Goal: Task Accomplishment & Management: Manage account settings

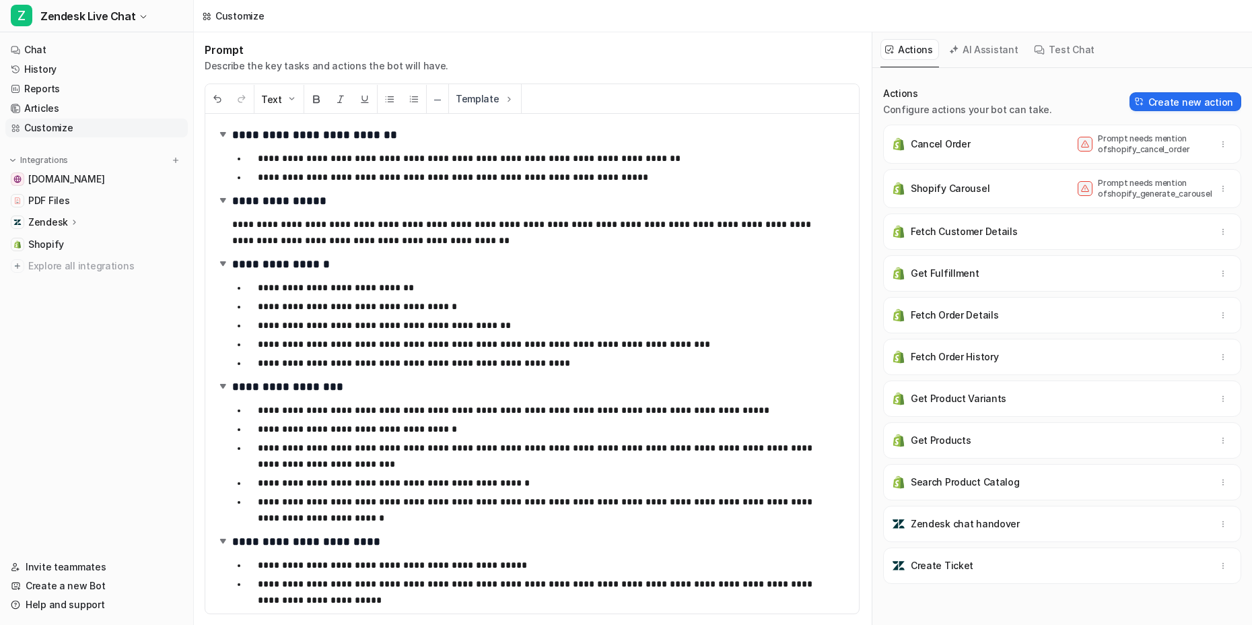
click at [101, 386] on nav "Chat History Reports Articles Customize Integrations [DOMAIN_NAME] PDF Files Ze…" at bounding box center [96, 290] width 193 height 511
click at [100, 342] on nav "Chat History Reports Articles Customize Integrations [DOMAIN_NAME] PDF Files Ze…" at bounding box center [96, 290] width 193 height 511
click at [55, 77] on link "History" at bounding box center [96, 69] width 182 height 19
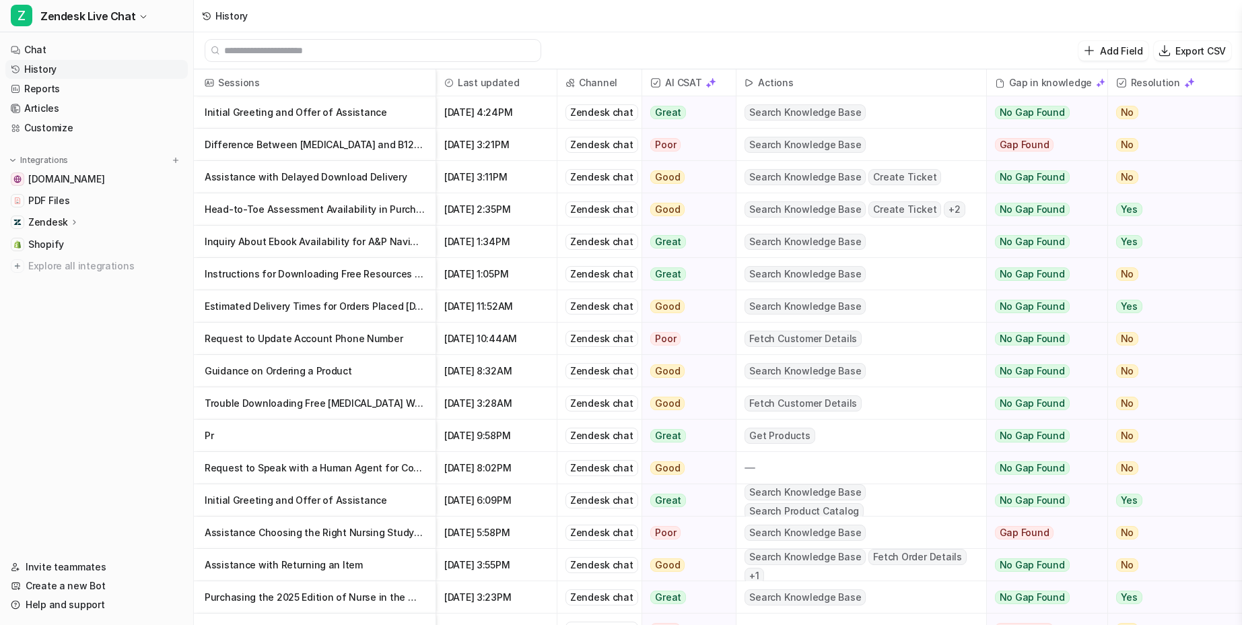
click at [243, 114] on p "Initial Greeting and Offer of Assistance" at bounding box center [315, 112] width 220 height 32
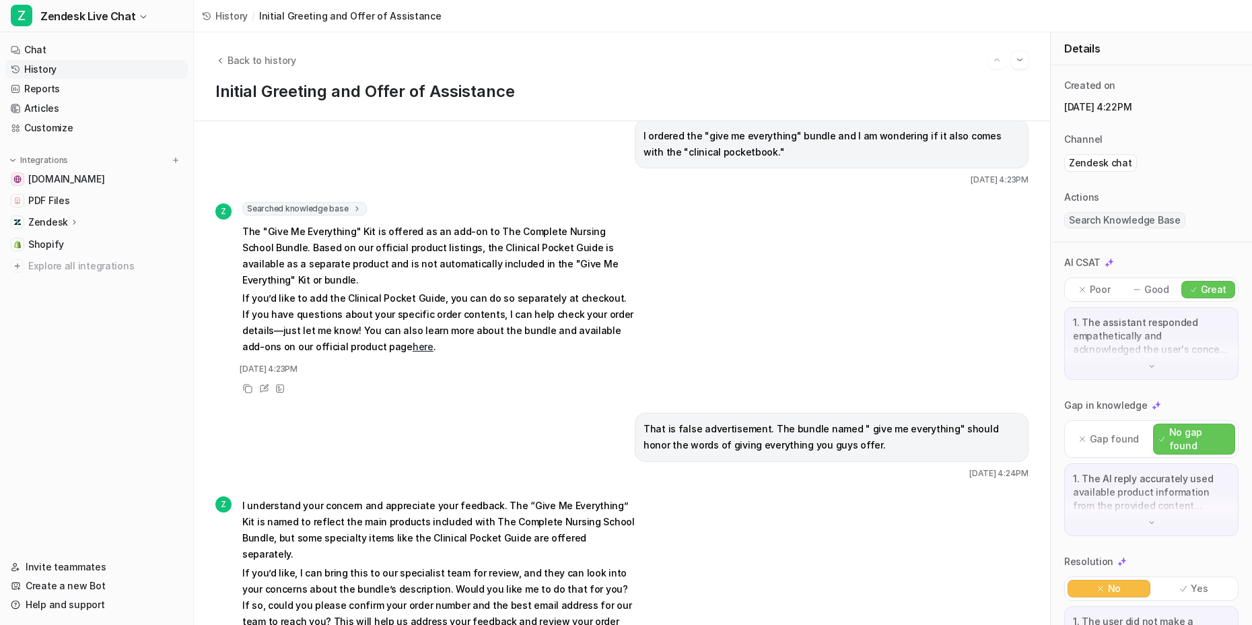
scroll to position [199, 0]
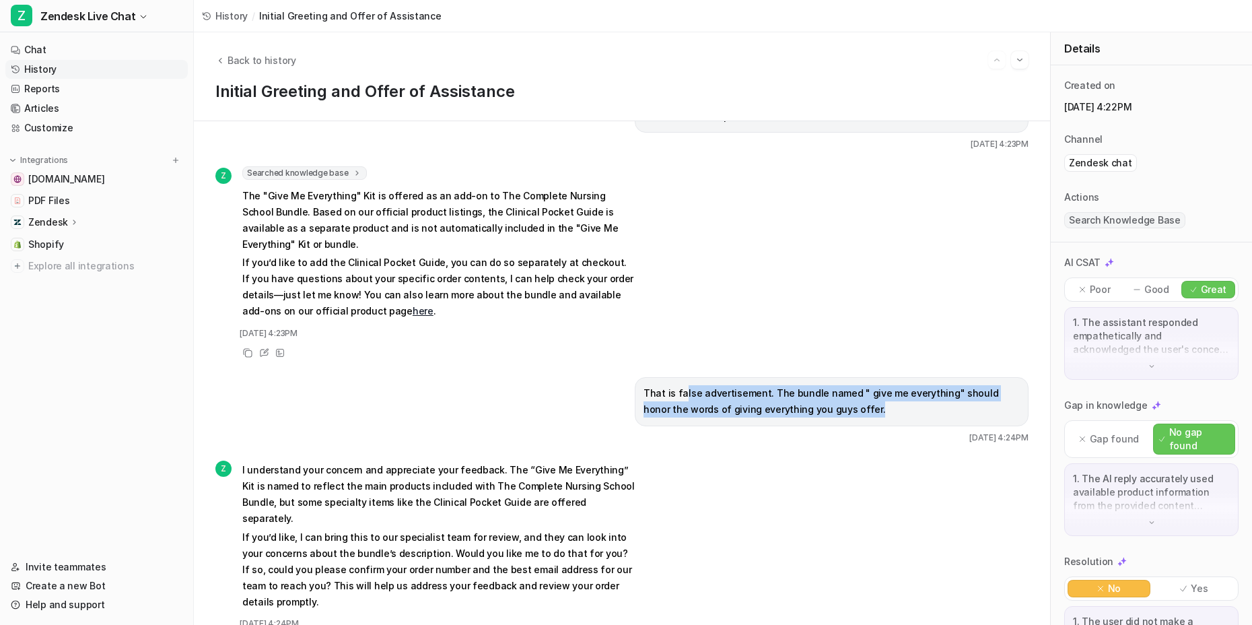
drag, startPoint x: 794, startPoint y: 401, endPoint x: 866, endPoint y: 415, distance: 73.4
click at [866, 415] on p "That is false advertisement. The bundle named " give me everything" should hono…" at bounding box center [831, 401] width 376 height 32
click at [865, 411] on p "That is false advertisement. The bundle named " give me everything" should hono…" at bounding box center [831, 401] width 376 height 32
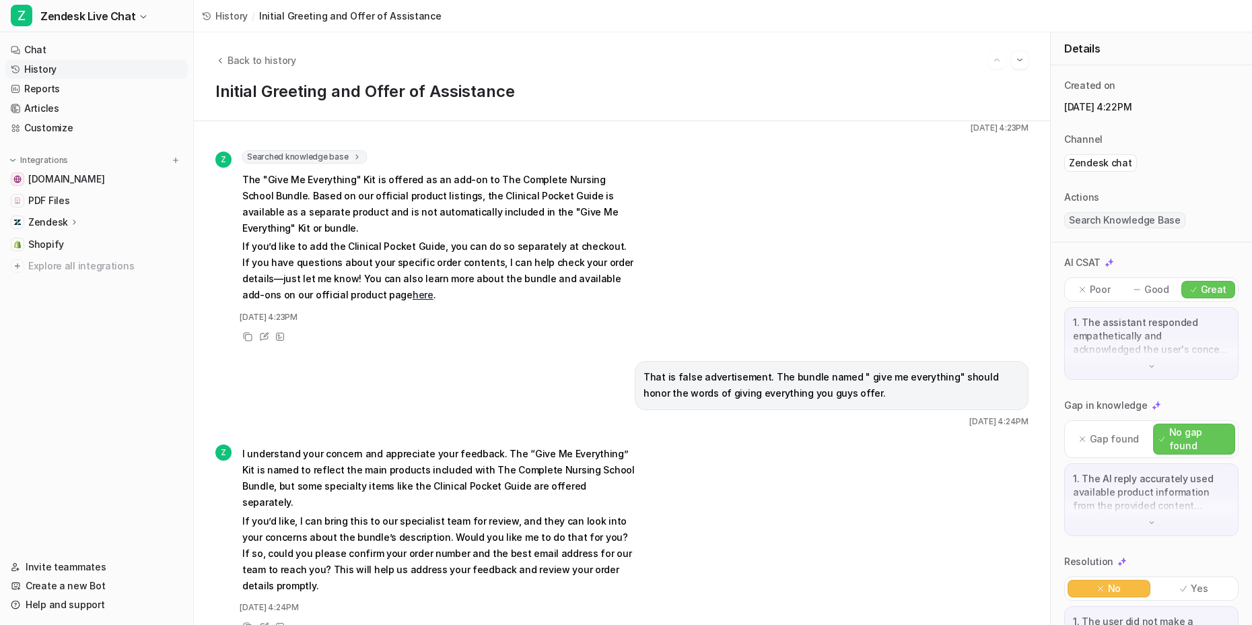
scroll to position [0, 0]
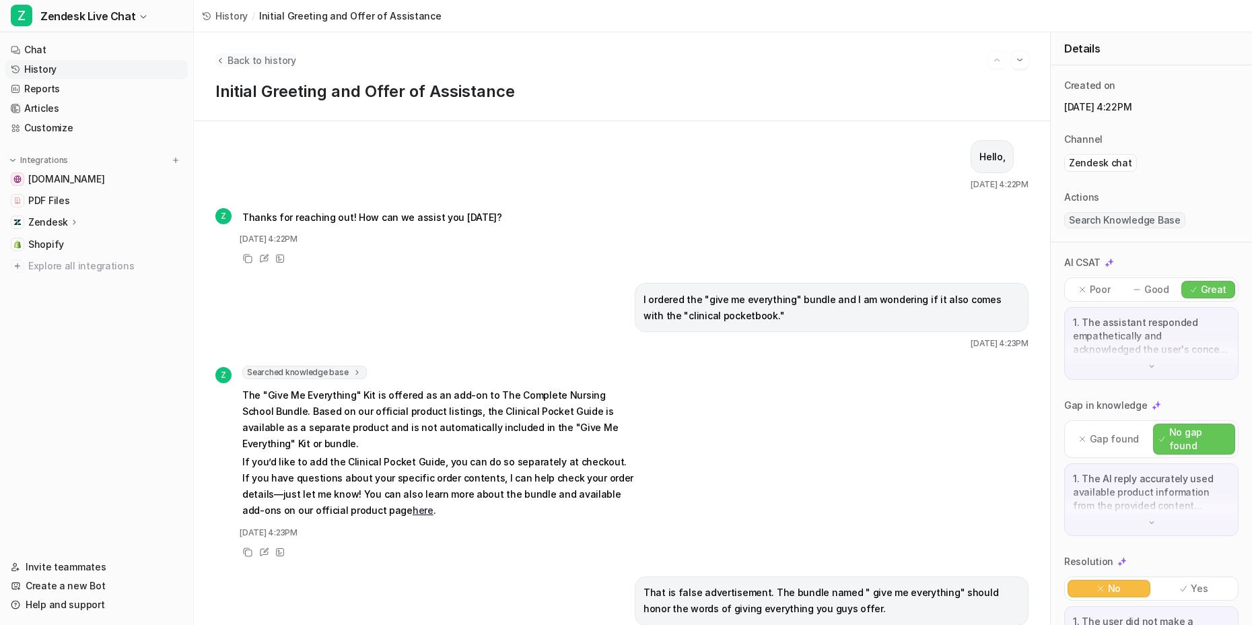
click at [251, 65] on span "Back to history" at bounding box center [261, 60] width 69 height 14
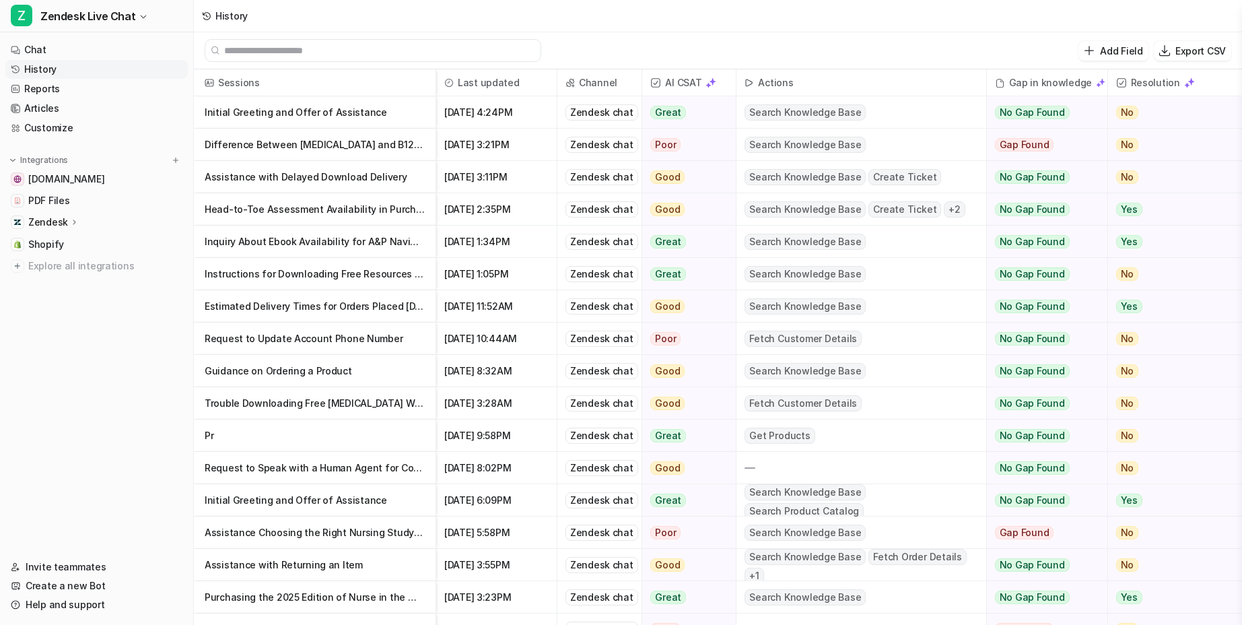
click at [312, 108] on p "Initial Greeting and Offer of Assistance" at bounding box center [315, 112] width 220 height 32
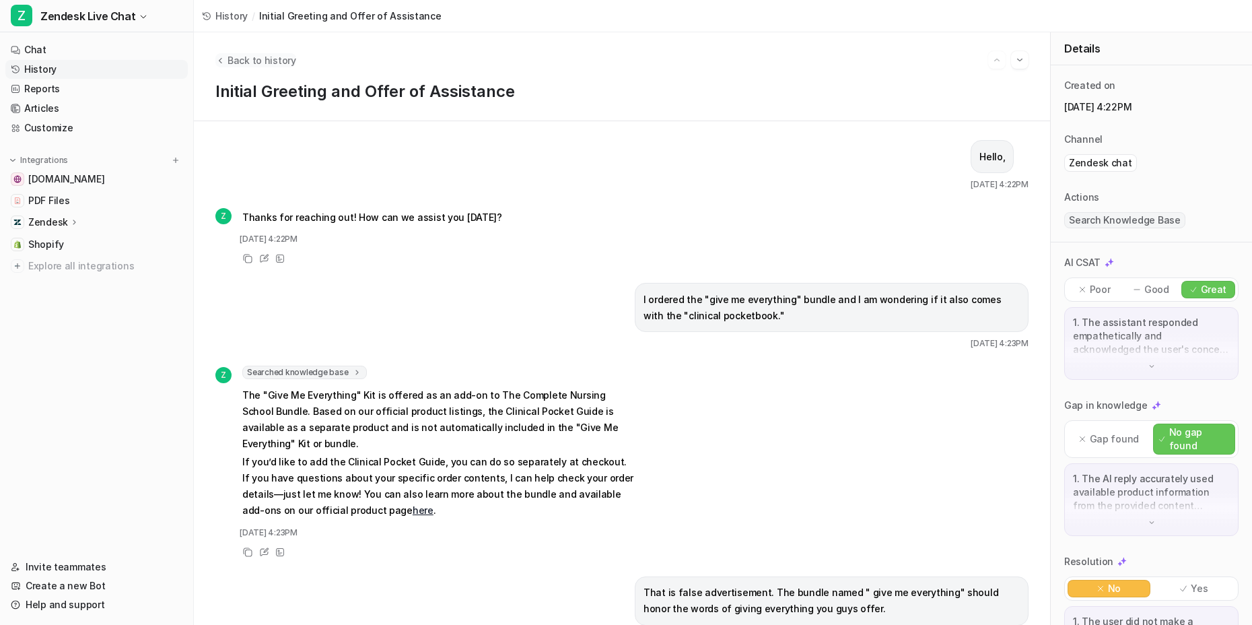
click at [246, 60] on span "Back to history" at bounding box center [261, 60] width 69 height 14
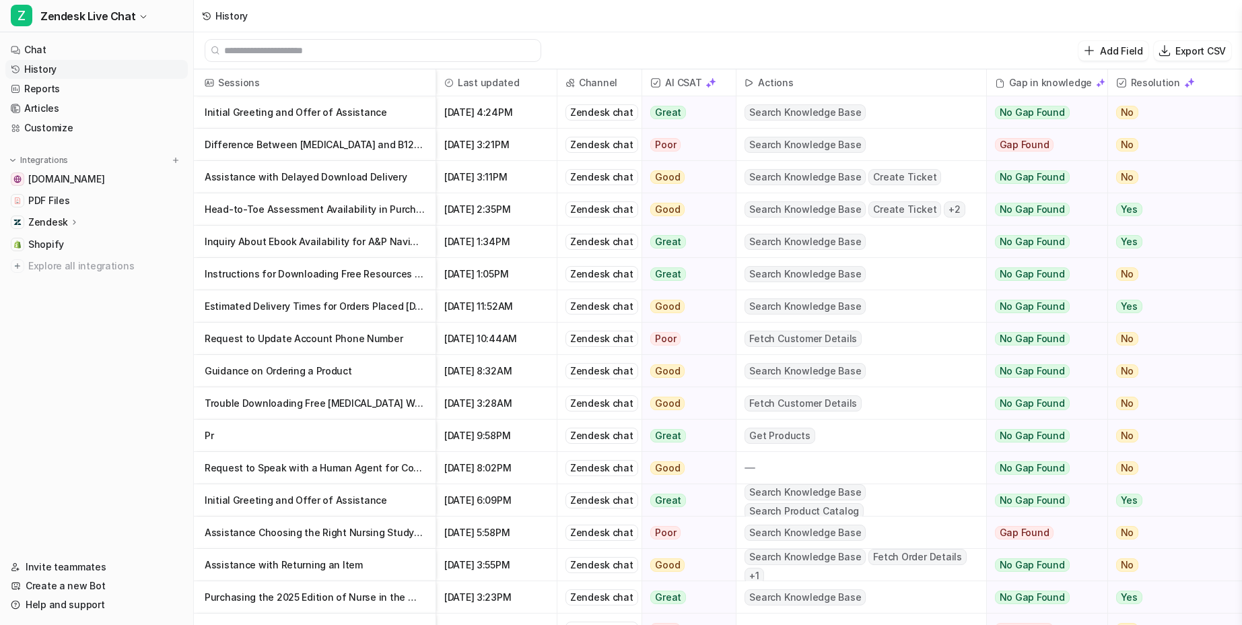
click at [384, 150] on p "Difference Between [MEDICAL_DATA] and B12 Deficiency [MEDICAL_DATA]" at bounding box center [315, 145] width 220 height 32
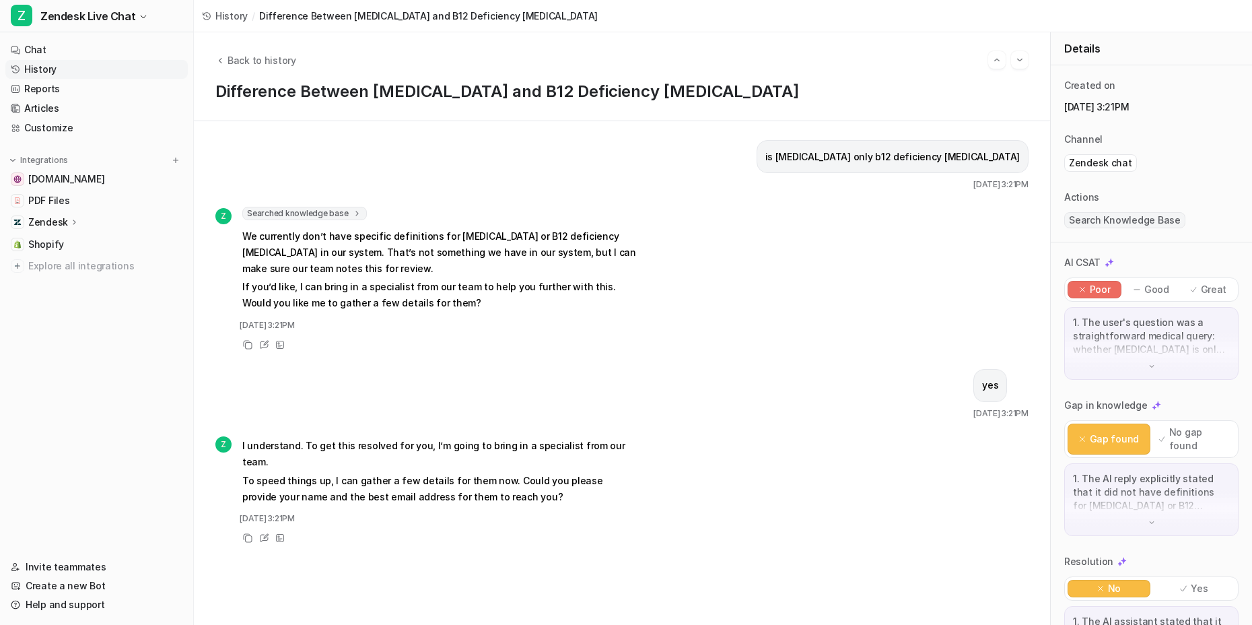
drag, startPoint x: 356, startPoint y: 236, endPoint x: 630, endPoint y: 253, distance: 274.4
click at [630, 253] on p "We currently don’t have specific definitions for [MEDICAL_DATA] or B12 deficien…" at bounding box center [439, 252] width 394 height 48
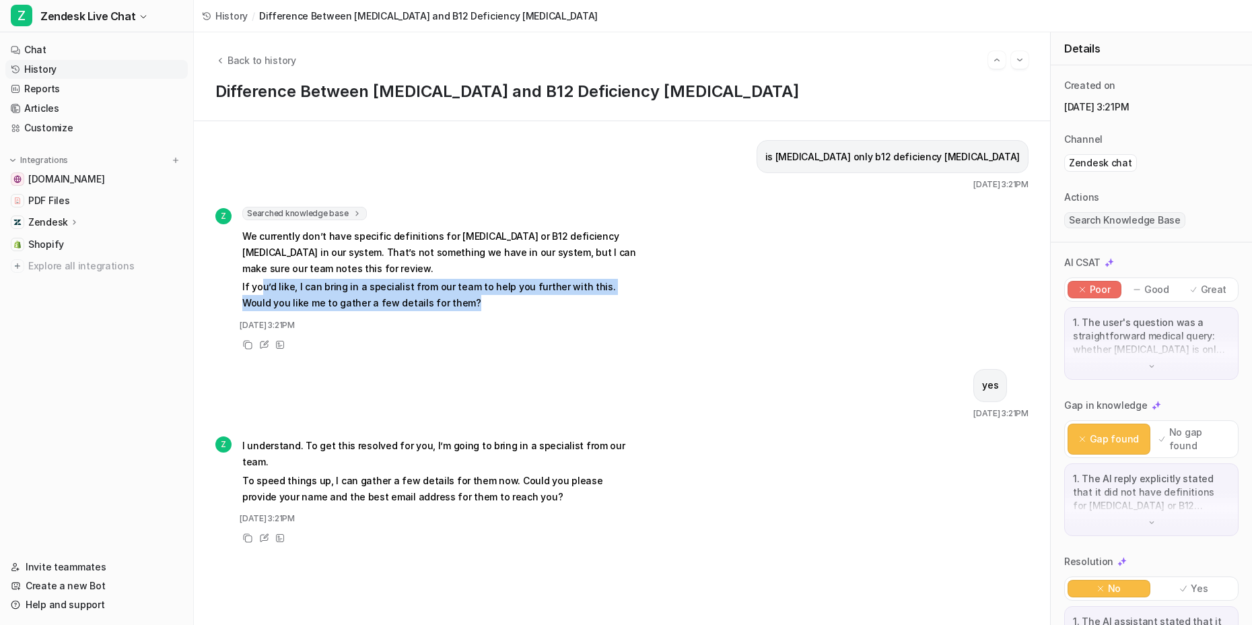
drag, startPoint x: 259, startPoint y: 287, endPoint x: 496, endPoint y: 301, distance: 237.3
click at [496, 301] on p "If you’d like, I can bring in a specialist from our team to help you further wi…" at bounding box center [439, 295] width 394 height 32
click at [503, 304] on p "If you’d like, I can bring in a specialist from our team to help you further wi…" at bounding box center [439, 295] width 394 height 32
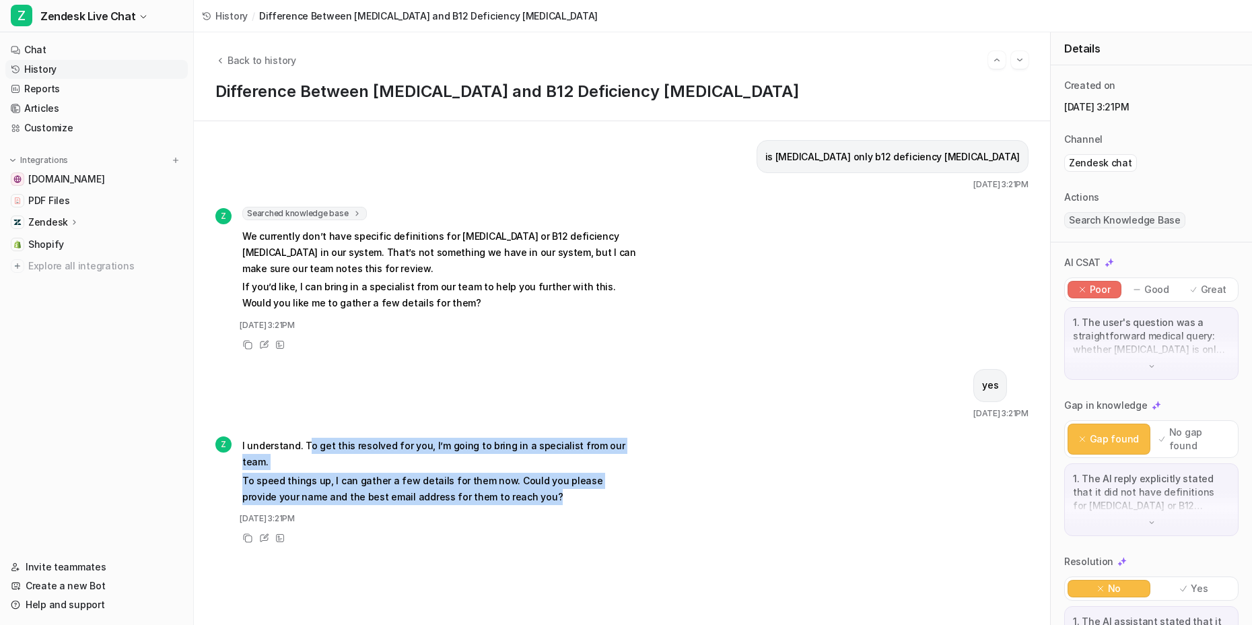
drag, startPoint x: 365, startPoint y: 454, endPoint x: 552, endPoint y: 485, distance: 189.6
click at [552, 485] on span "I understand. To get this resolved for you, I’m going to bring in a specialist …" at bounding box center [439, 471] width 394 height 72
click at [552, 485] on p "To speed things up, I can gather a few details for them now. Could you please p…" at bounding box center [439, 488] width 394 height 32
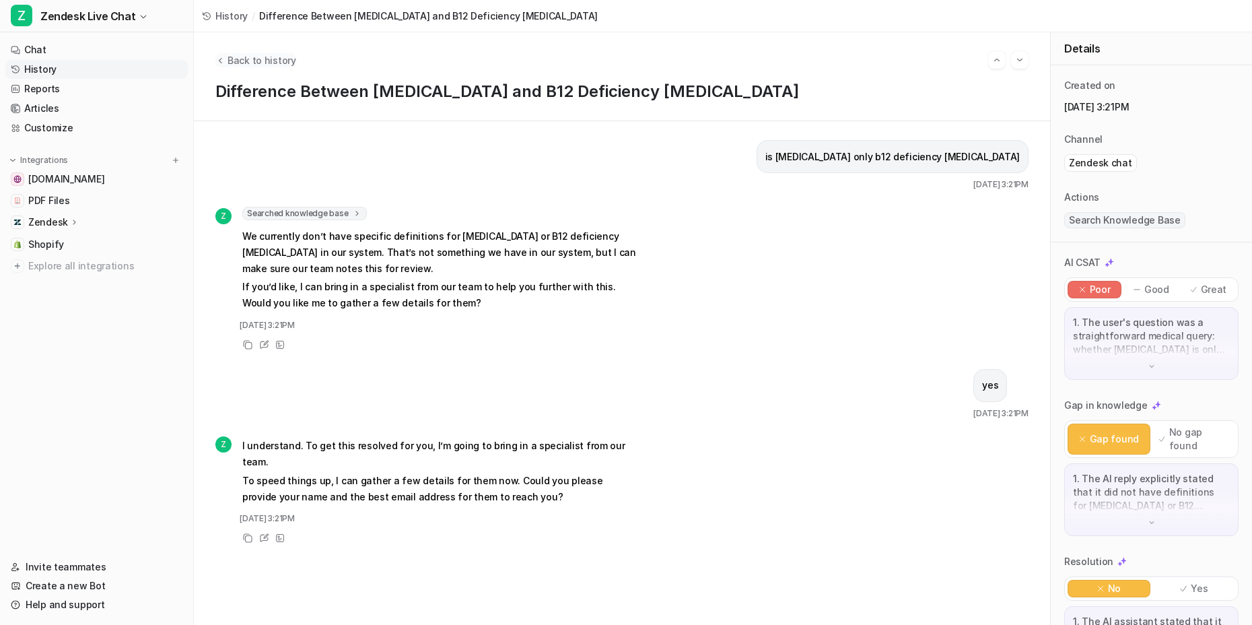
click at [275, 65] on span "Back to history" at bounding box center [261, 60] width 69 height 14
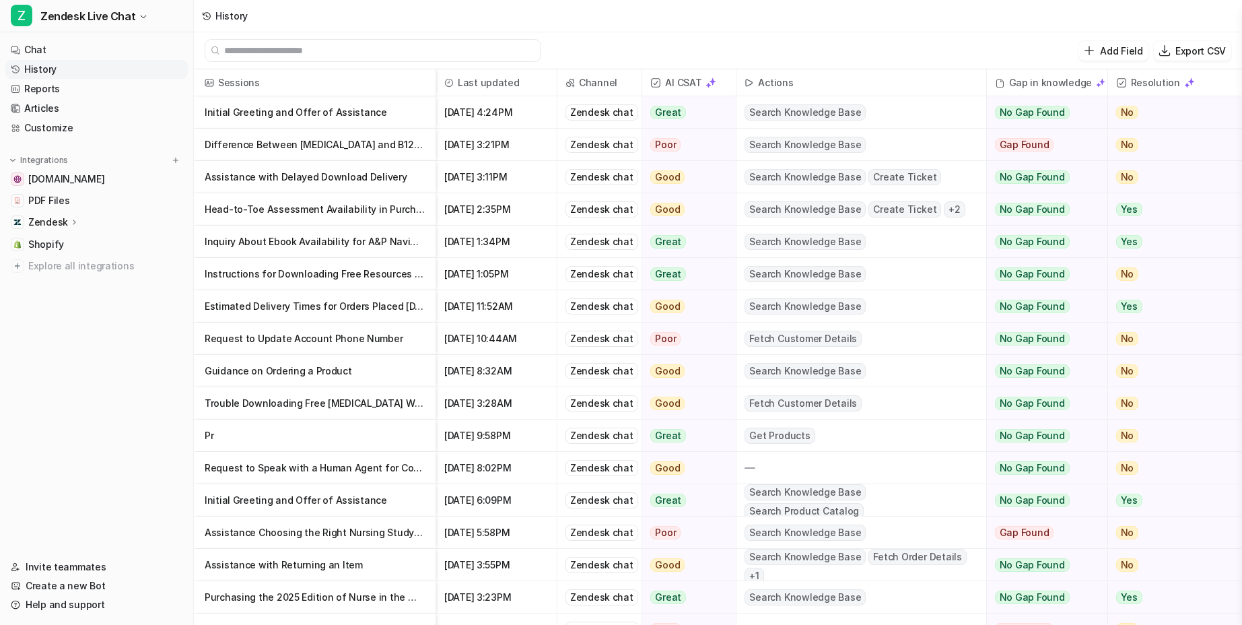
click at [83, 470] on nav "Chat History Reports Articles Customize Integrations [DOMAIN_NAME] PDF Files Ze…" at bounding box center [96, 290] width 193 height 511
click at [135, 466] on nav "Chat History Reports Articles Customize Integrations [DOMAIN_NAME] PDF Files Ze…" at bounding box center [96, 290] width 193 height 511
click at [85, 15] on span "Zendesk Live Chat" at bounding box center [87, 16] width 95 height 19
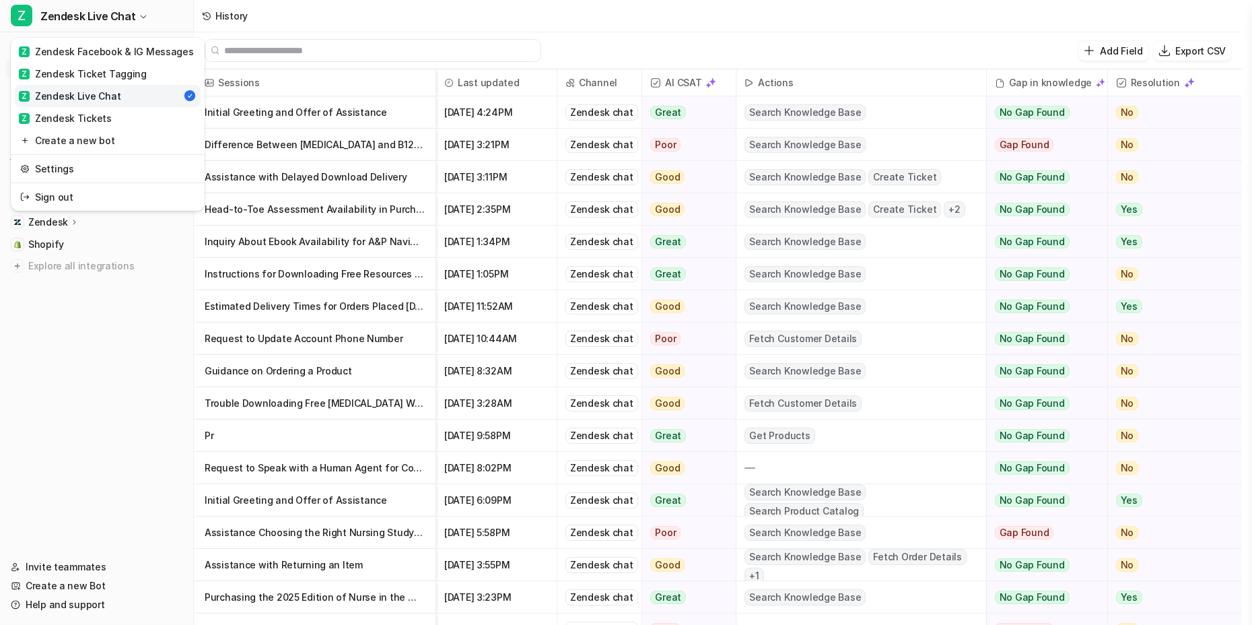
click at [86, 376] on div "Z Zendesk Live Chat Z Zendesk Facebook & IG Messages Z Zendesk Ticket Tagging Z…" at bounding box center [97, 312] width 194 height 625
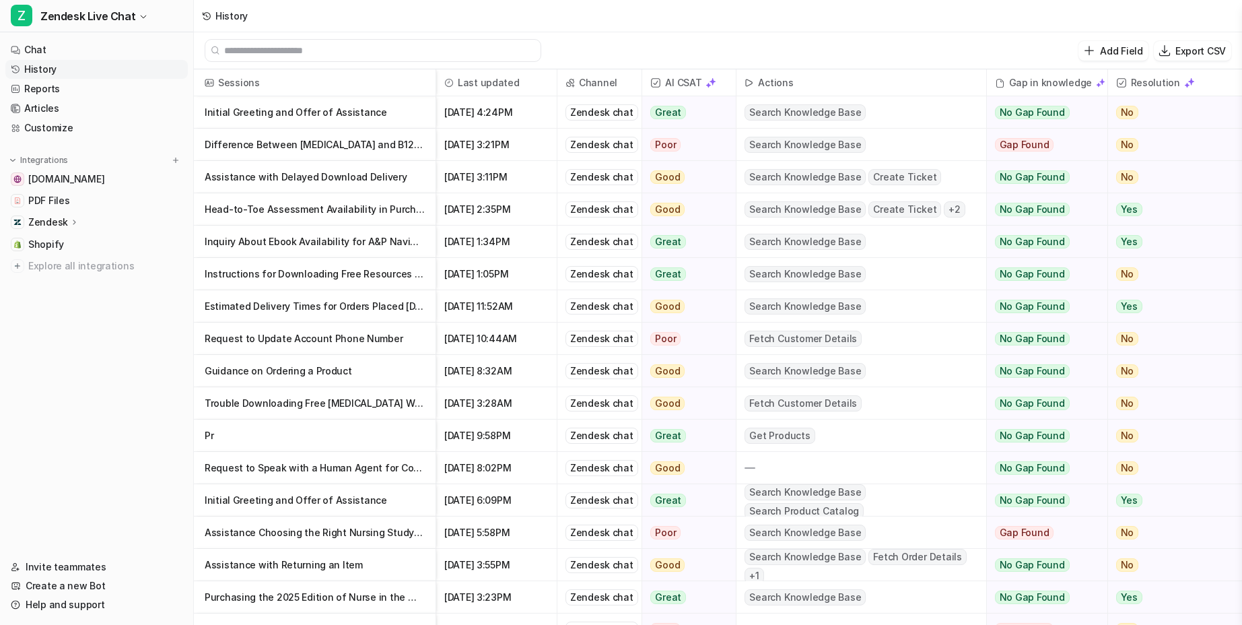
click at [49, 387] on nav "Chat History Reports Articles Customize Integrations [DOMAIN_NAME] PDF Files Ze…" at bounding box center [96, 290] width 193 height 511
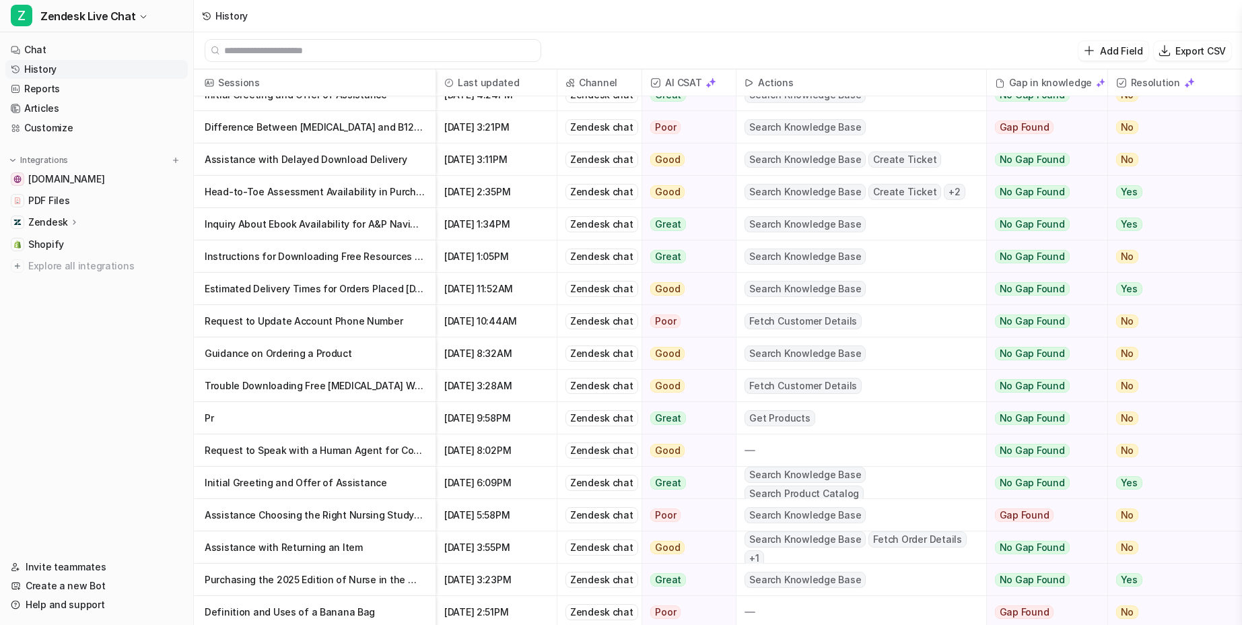
click at [374, 547] on p "Assistance with Returning an Item" at bounding box center [315, 547] width 220 height 32
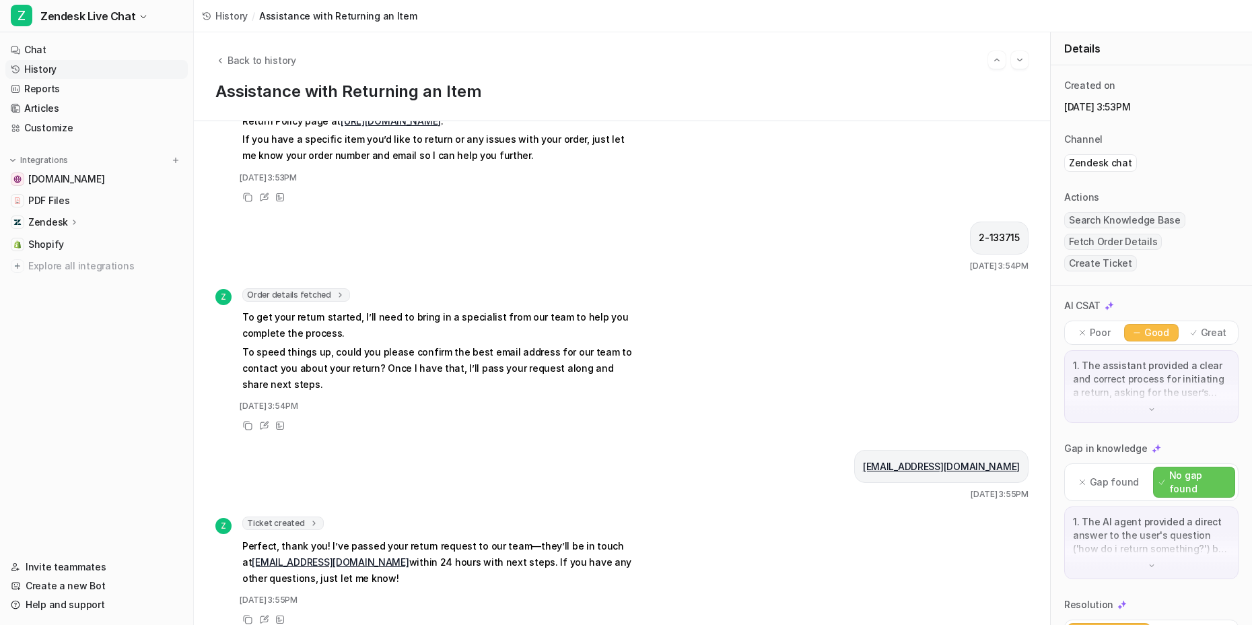
scroll to position [156, 0]
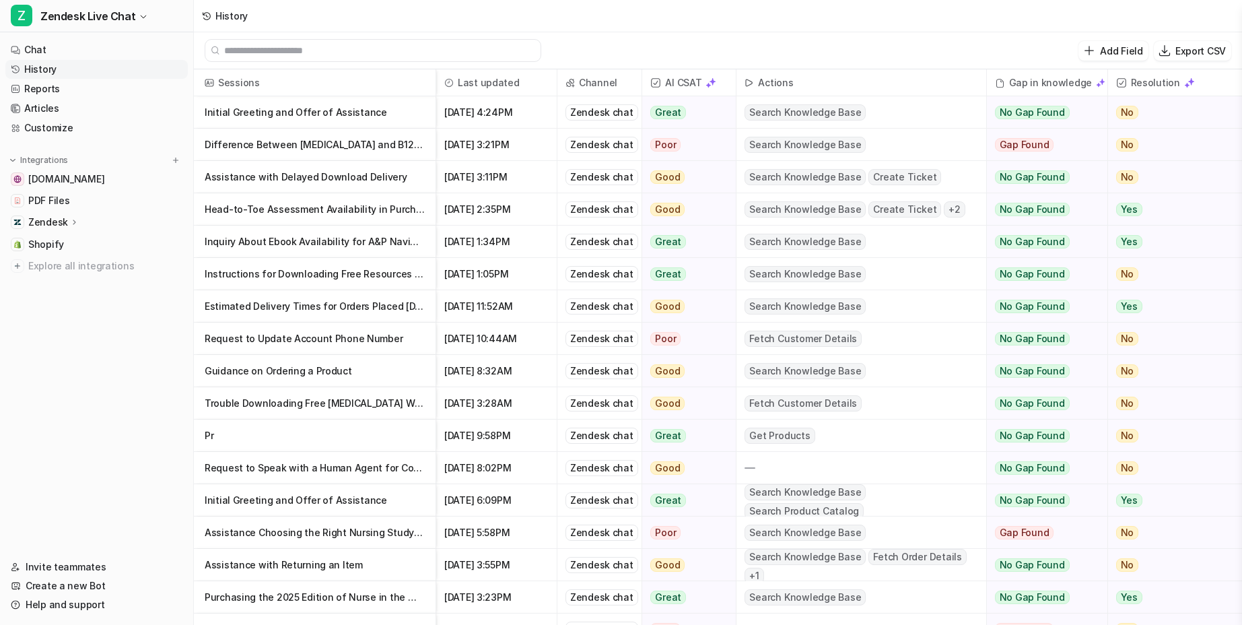
click at [406, 571] on p "Assistance with Returning an Item" at bounding box center [315, 565] width 220 height 32
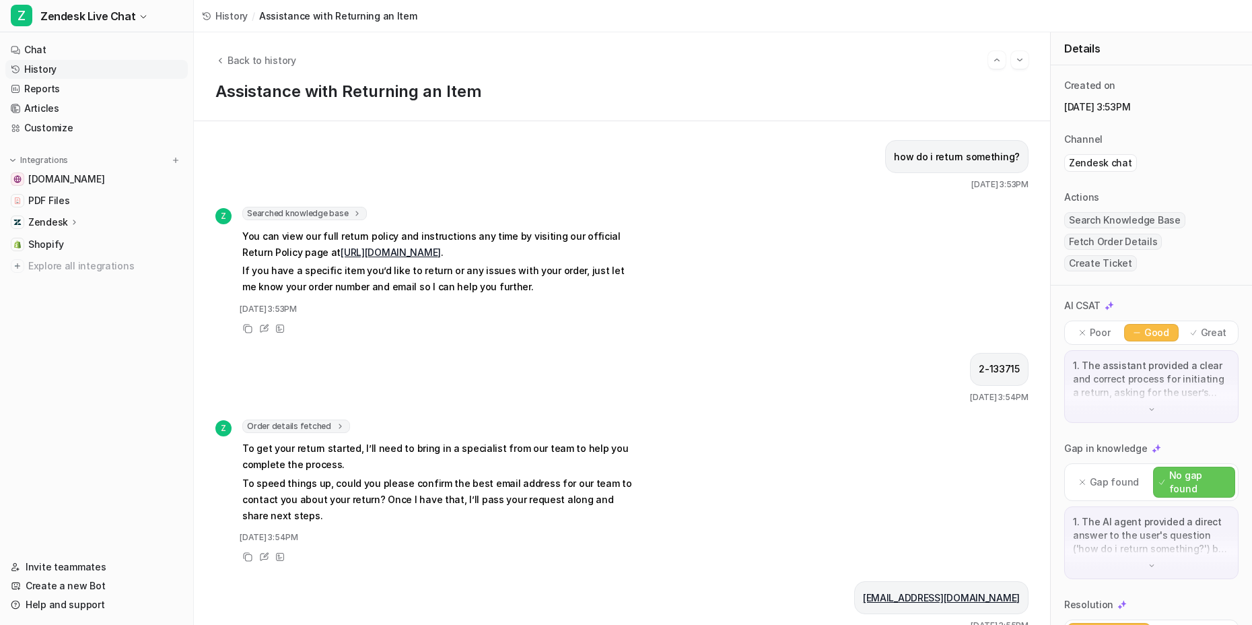
scroll to position [156, 0]
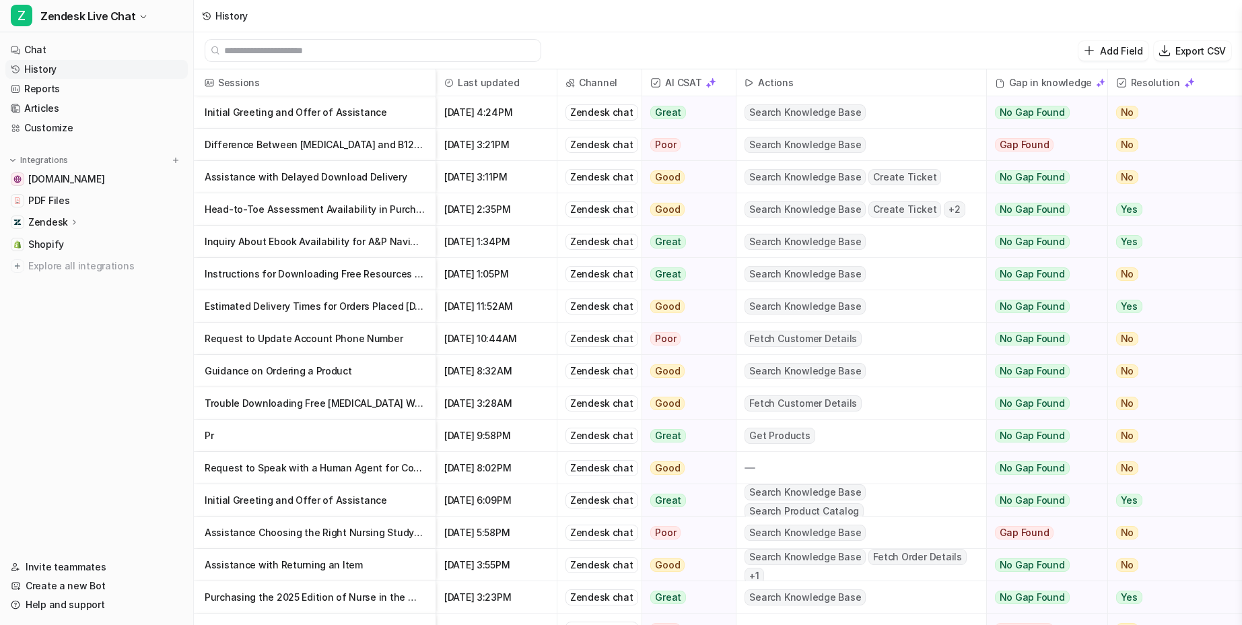
click at [376, 209] on p "Head-to-Toe Assessment Availability in Purchased Study Package" at bounding box center [315, 209] width 220 height 32
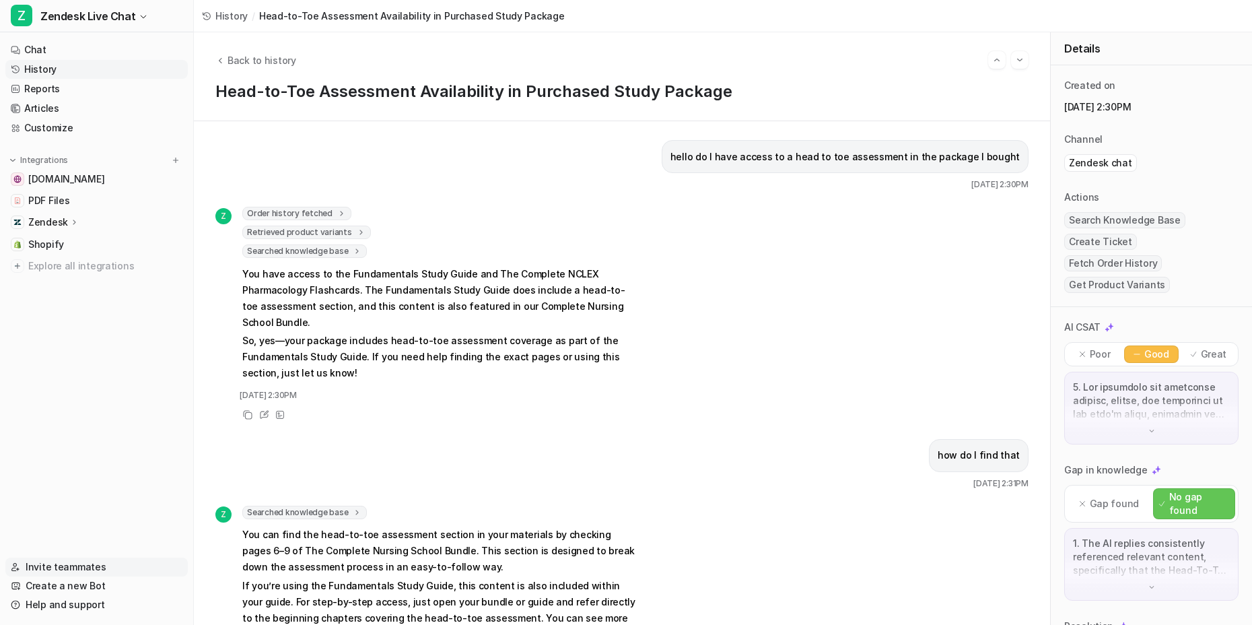
click at [83, 565] on link "Invite teammates" at bounding box center [96, 566] width 182 height 19
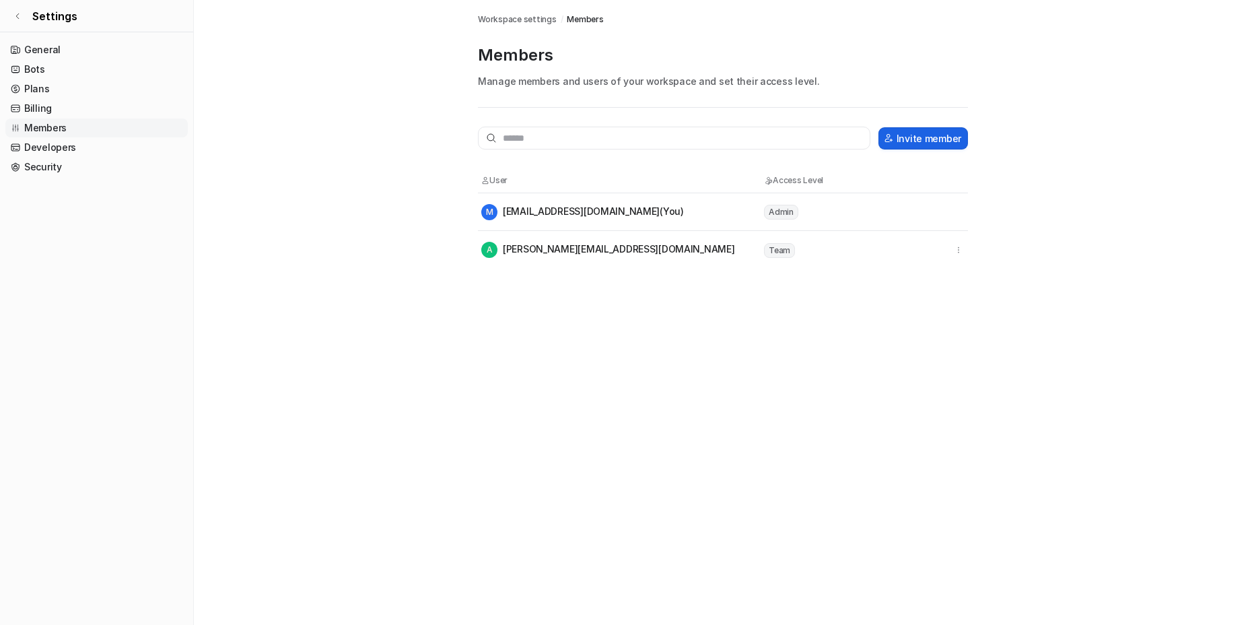
click at [932, 136] on button "Invite member" at bounding box center [923, 138] width 90 height 22
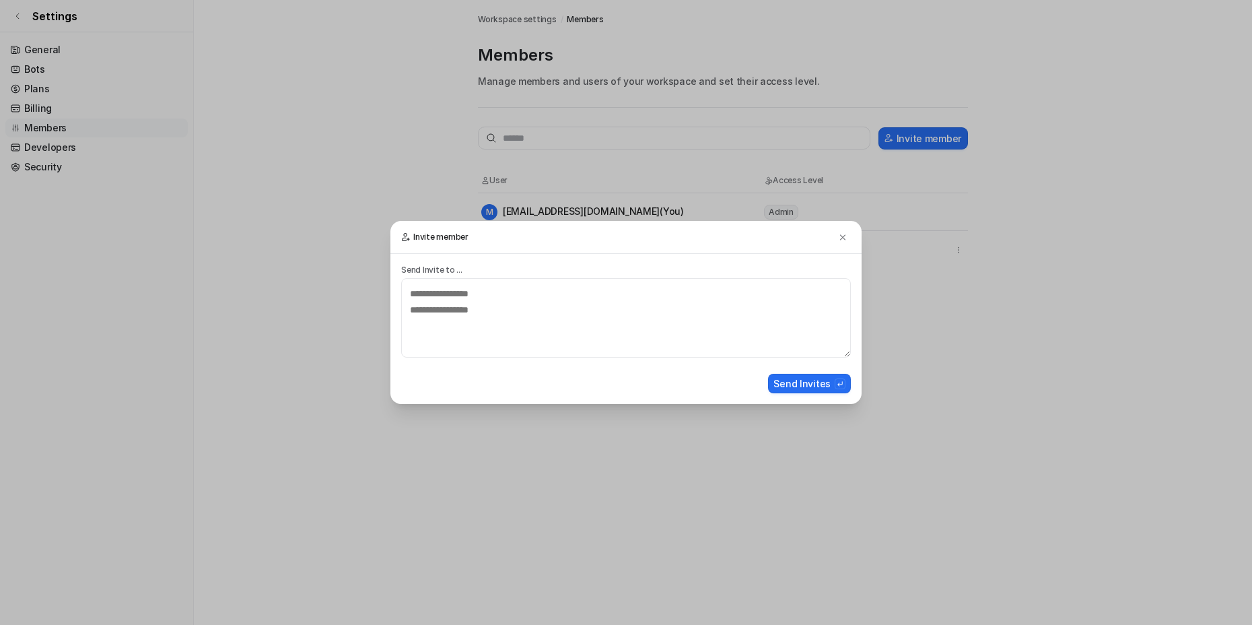
click at [409, 247] on h3 "Invite member" at bounding box center [625, 237] width 471 height 33
click at [454, 288] on textarea at bounding box center [626, 317] width 450 height 79
type textarea "**********"
click at [838, 388] on div "submit" at bounding box center [840, 383] width 11 height 11
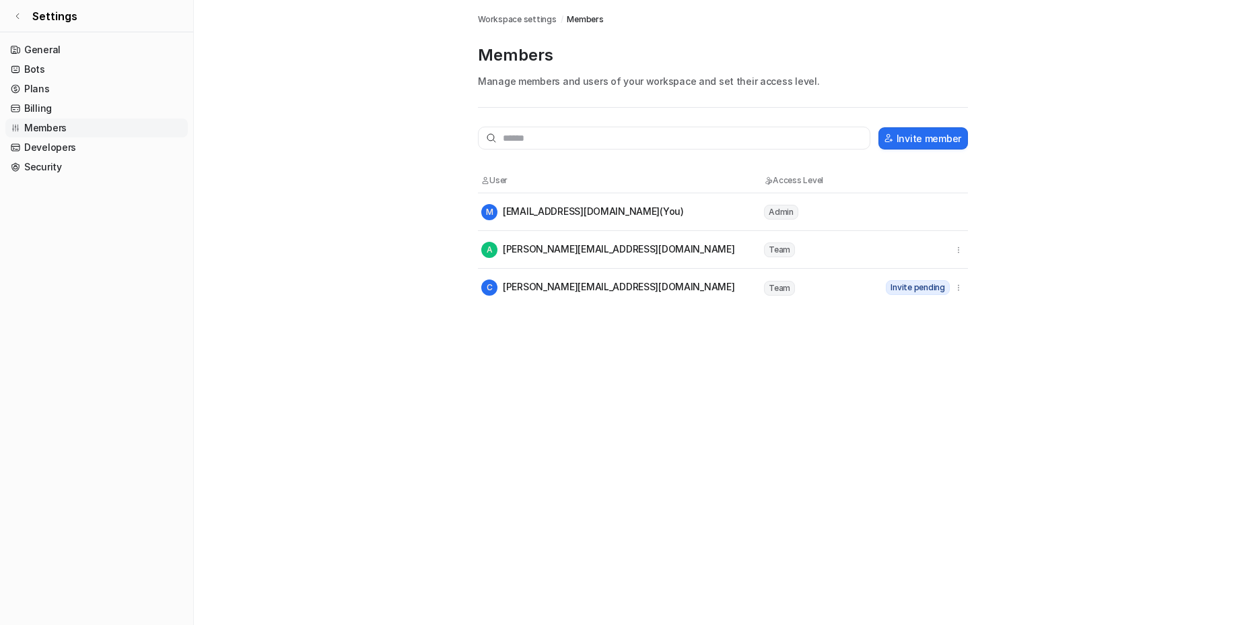
click at [264, 216] on main "Workspace settings / Members Members Manage members and users of your workspace…" at bounding box center [723, 153] width 1058 height 306
click at [34, 17] on span "Settings" at bounding box center [54, 16] width 45 height 16
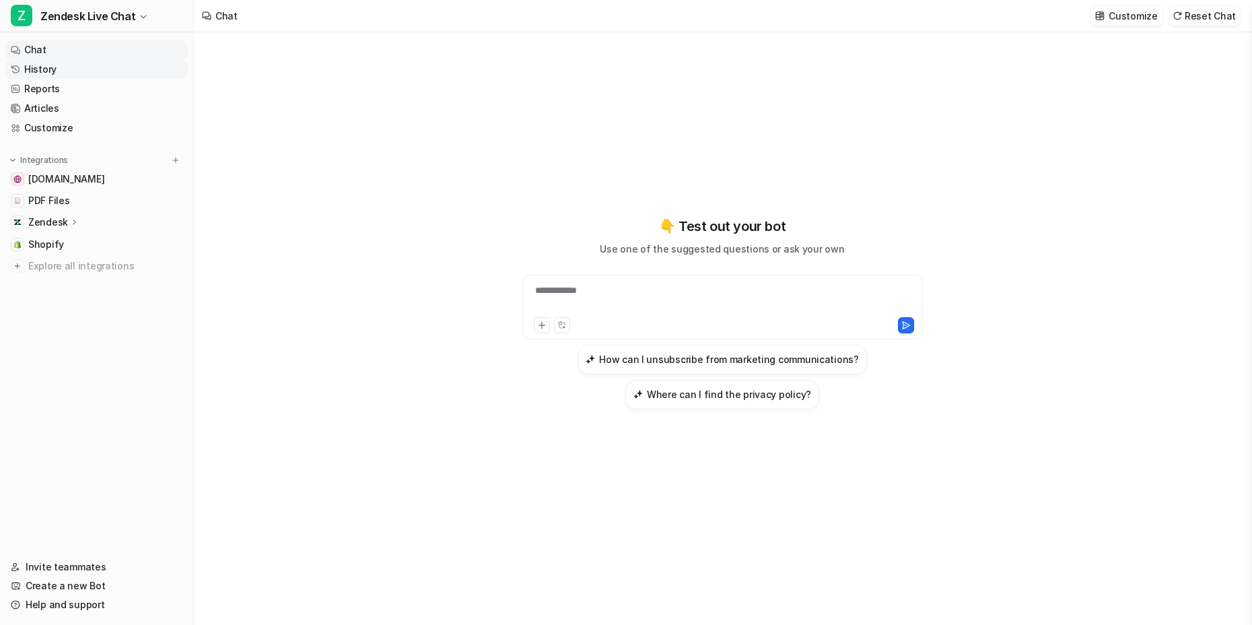
click at [84, 76] on link "History" at bounding box center [96, 69] width 182 height 19
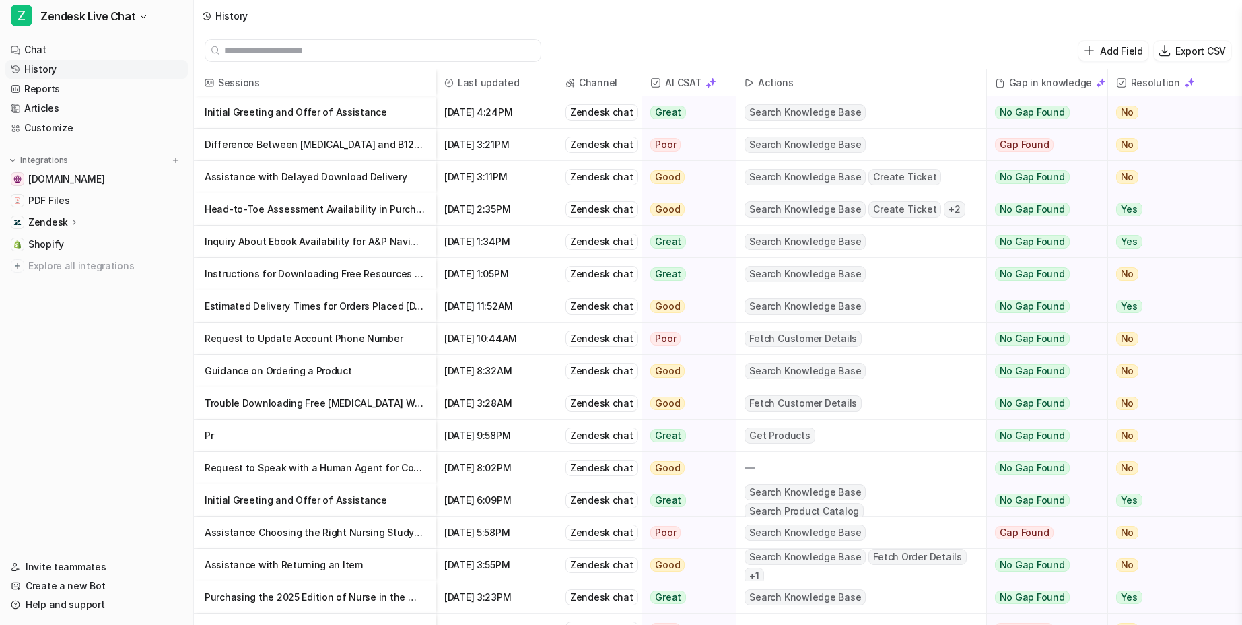
click at [295, 182] on p "Assistance with Delayed Download Delivery" at bounding box center [315, 177] width 220 height 32
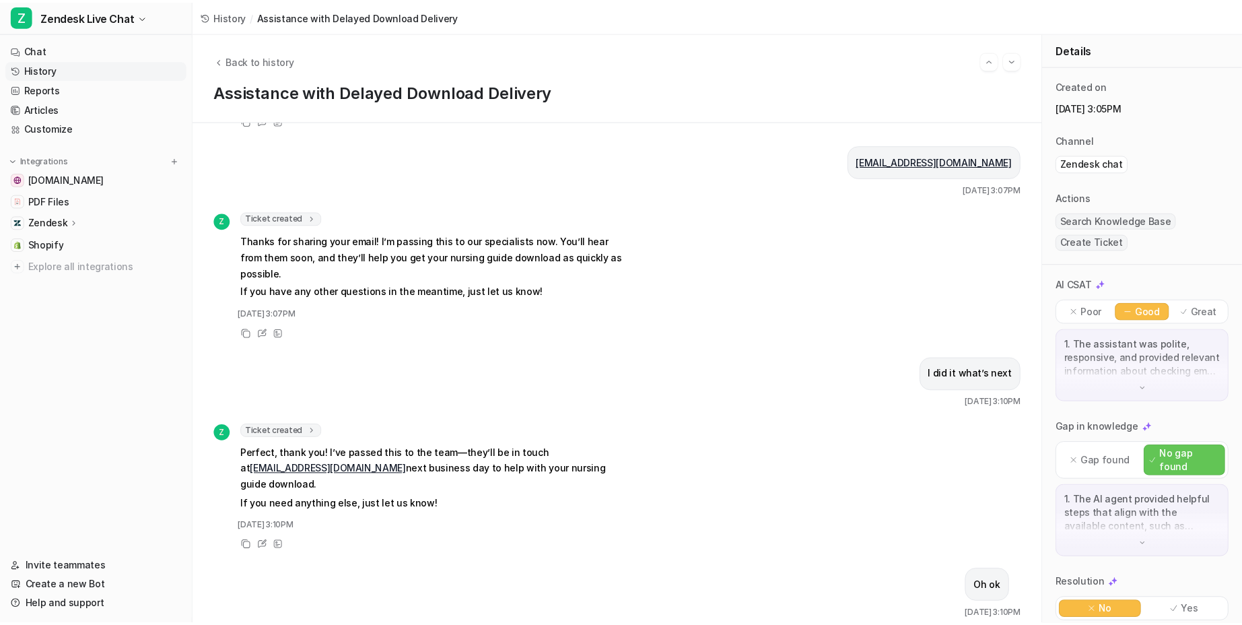
scroll to position [702, 0]
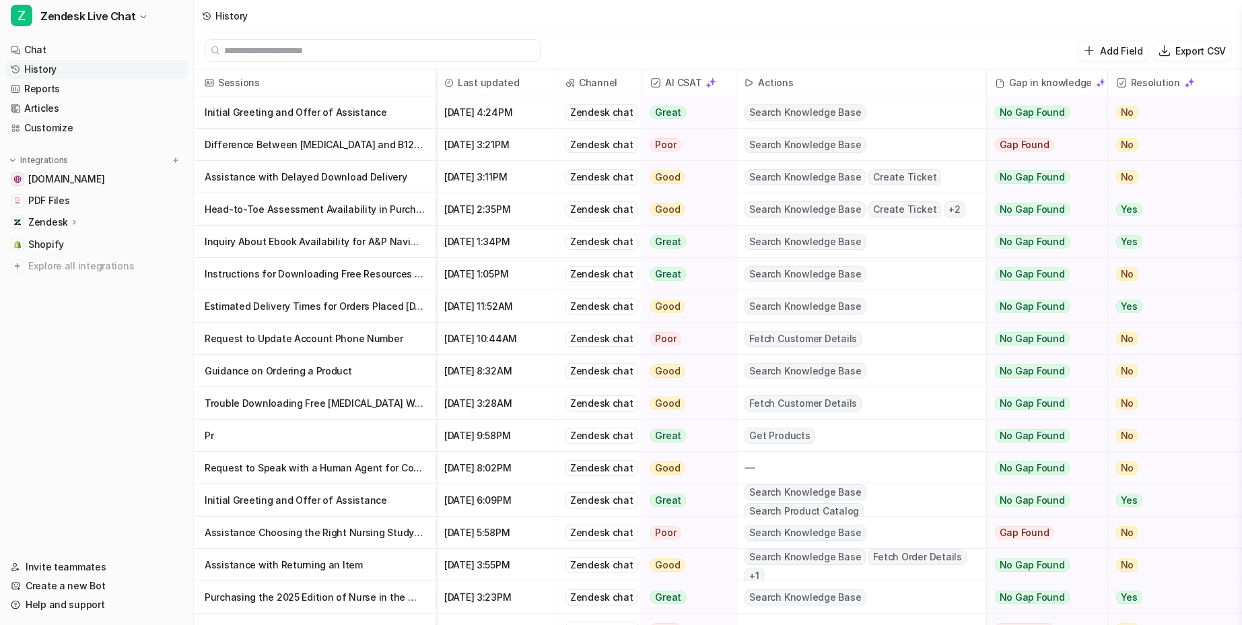
click at [92, 396] on nav "Chat History Reports Articles Customize Integrations [DOMAIN_NAME] PDF Files Ze…" at bounding box center [96, 290] width 193 height 511
click at [956, 34] on div "Add Field Export CSV" at bounding box center [718, 50] width 1048 height 37
click at [114, 391] on nav "Chat History Reports Articles Customize Integrations [DOMAIN_NAME] PDF Files Ze…" at bounding box center [96, 290] width 193 height 511
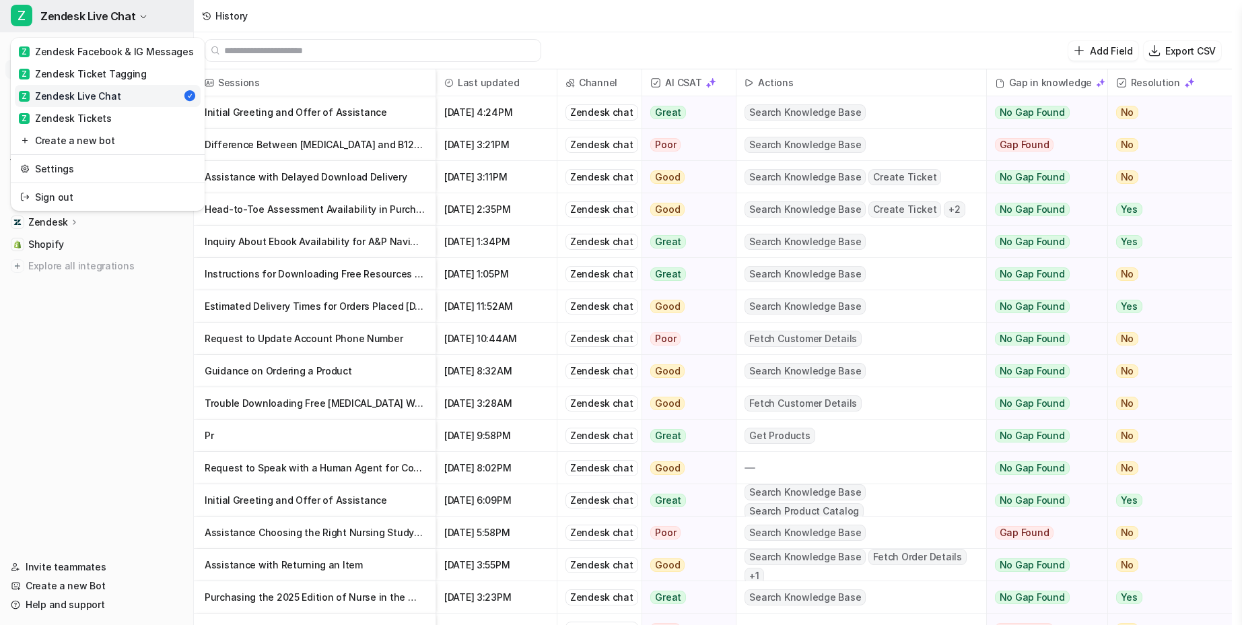
click at [78, 13] on span "Zendesk Live Chat" at bounding box center [87, 16] width 95 height 19
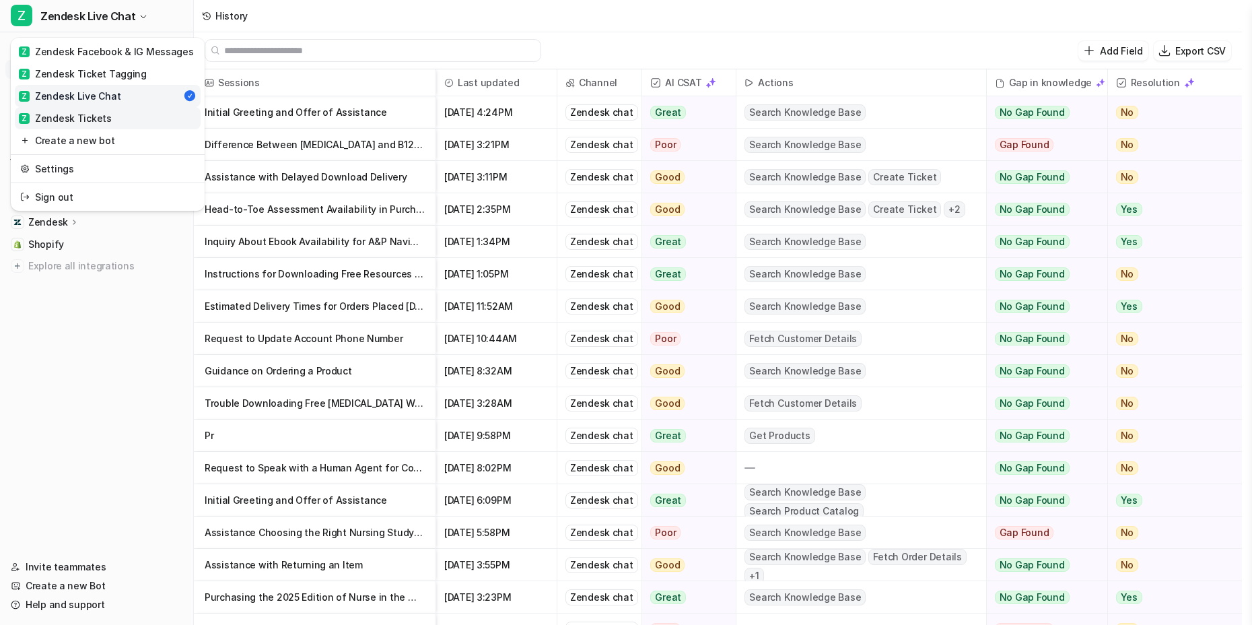
click at [73, 125] on div "Z Zendesk Tickets" at bounding box center [65, 118] width 93 height 14
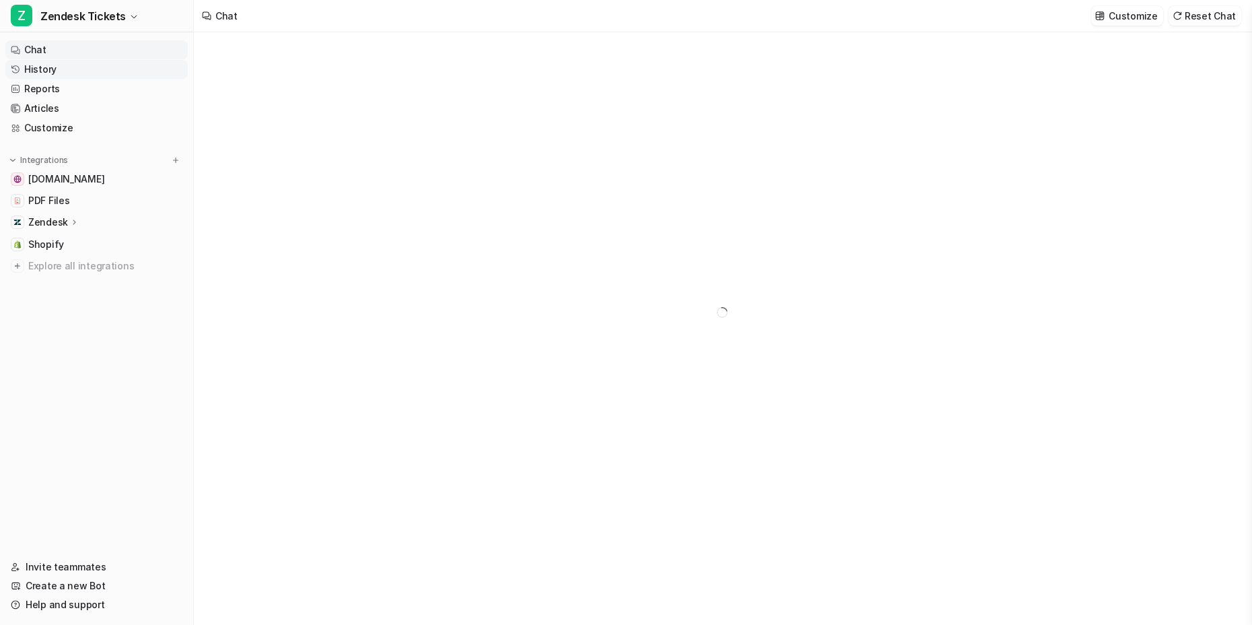
click at [70, 69] on link "History" at bounding box center [96, 69] width 182 height 19
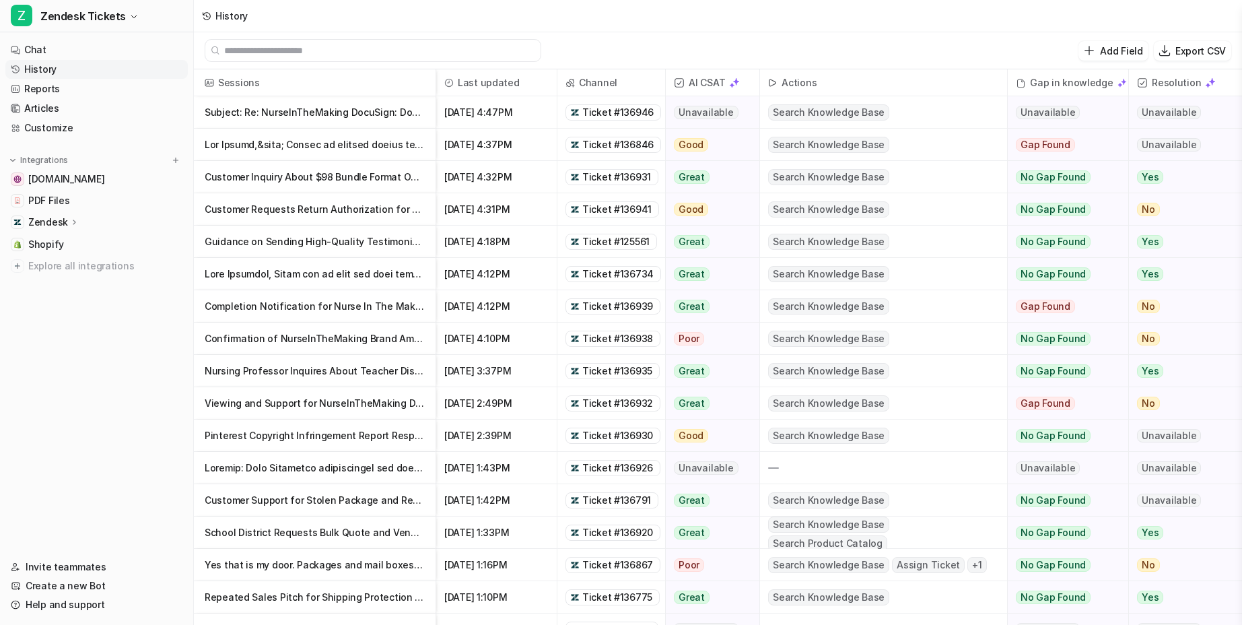
click at [276, 116] on p "Subject: Re: NurseInTheMaking DocuSign: Donation Stipulations Description: Hell" at bounding box center [315, 112] width 220 height 32
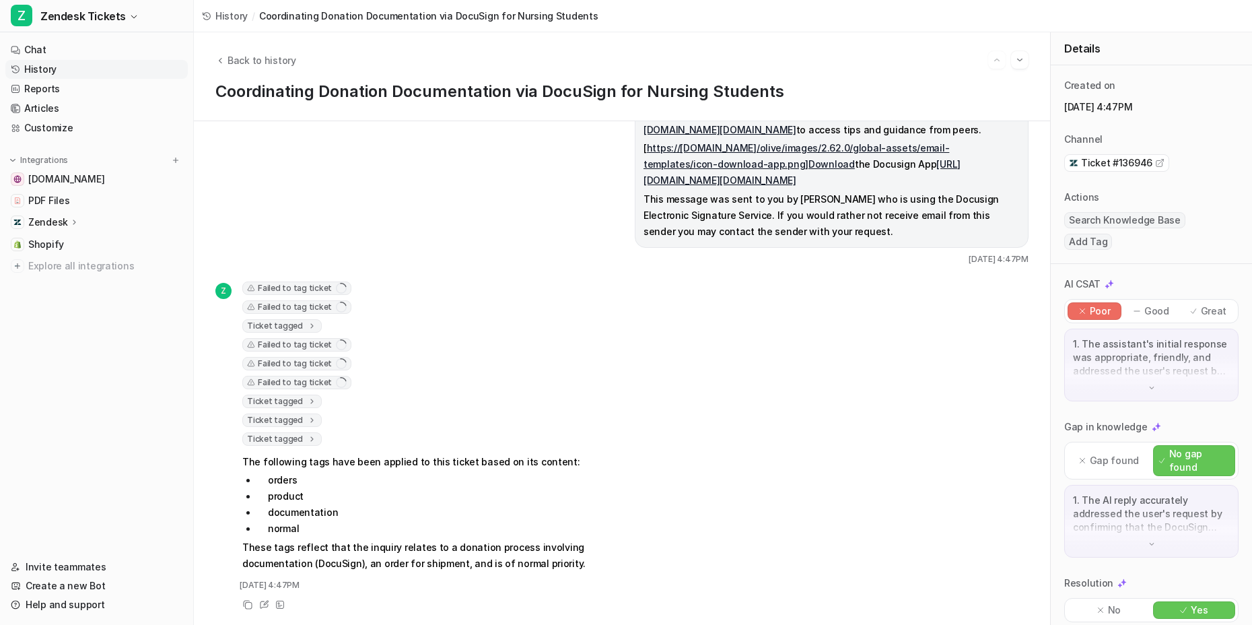
scroll to position [3792, 0]
click at [63, 69] on link "History" at bounding box center [96, 69] width 182 height 19
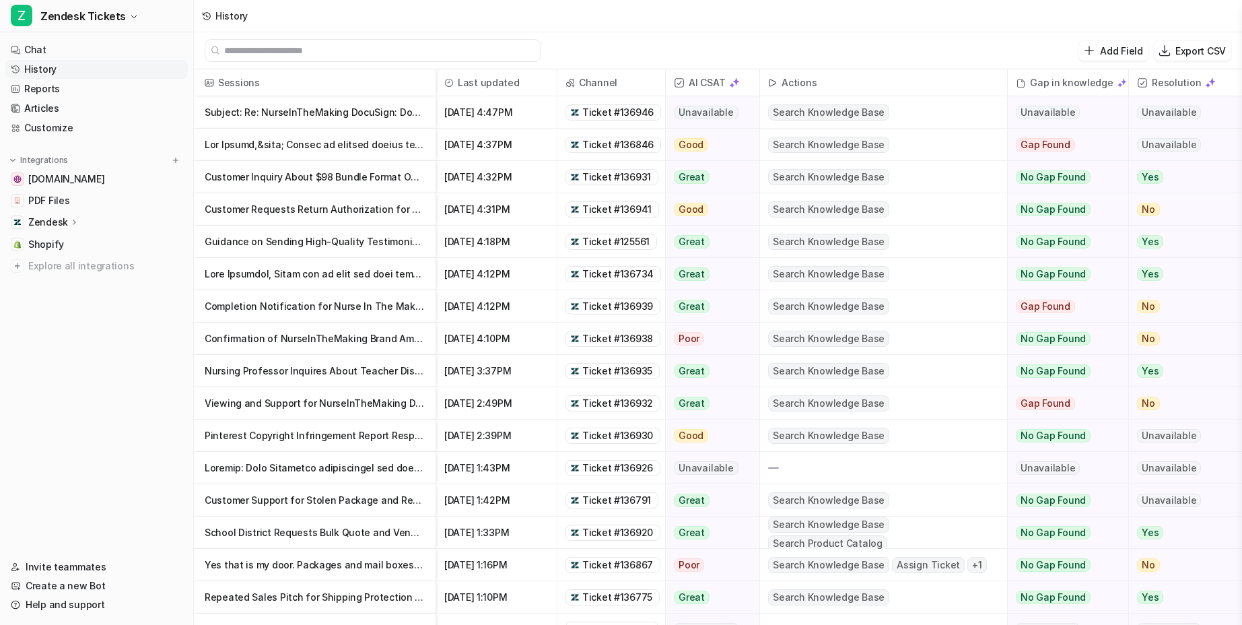
click at [116, 382] on nav "Chat History Reports Articles Customize Integrations [DOMAIN_NAME] PDF Files Ze…" at bounding box center [96, 290] width 193 height 511
click at [88, 17] on span "Zendesk Tickets" at bounding box center [82, 16] width 85 height 19
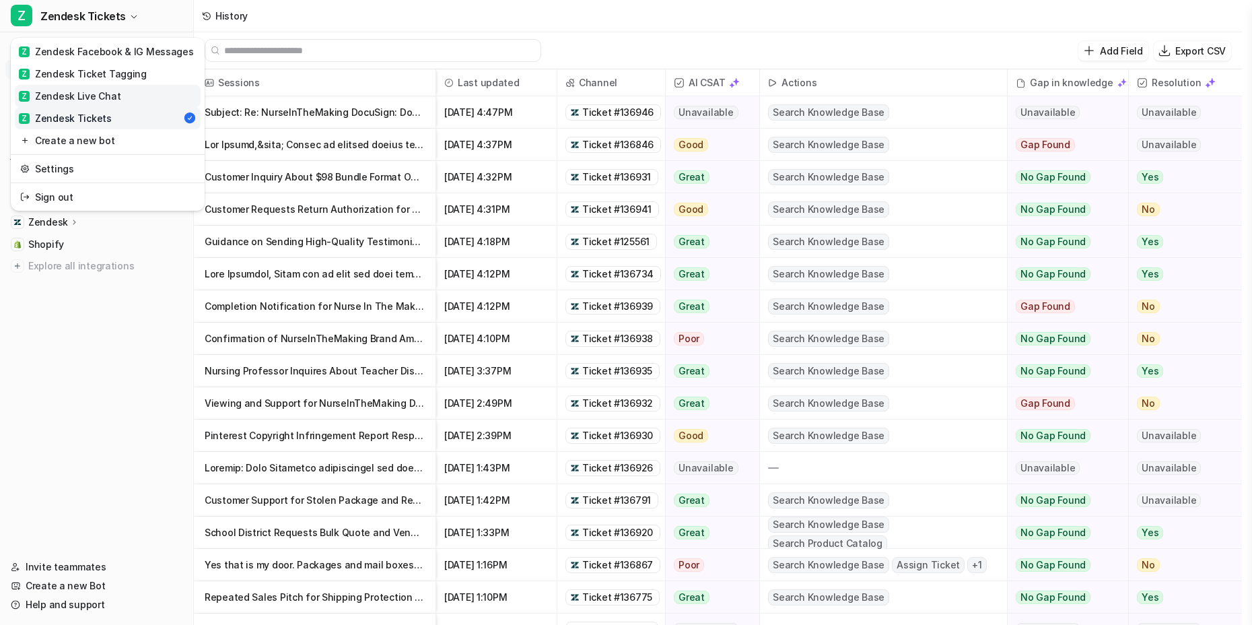
click at [112, 94] on div "Z Zendesk Live Chat" at bounding box center [70, 96] width 102 height 14
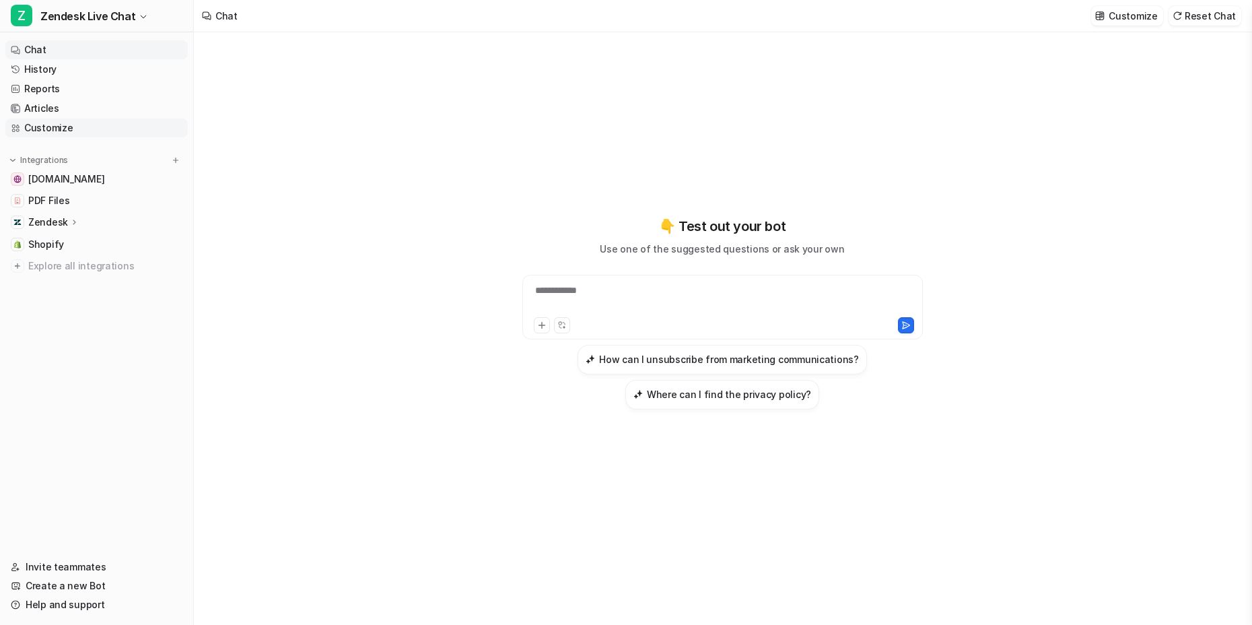
click at [30, 128] on link "Customize" at bounding box center [96, 127] width 182 height 19
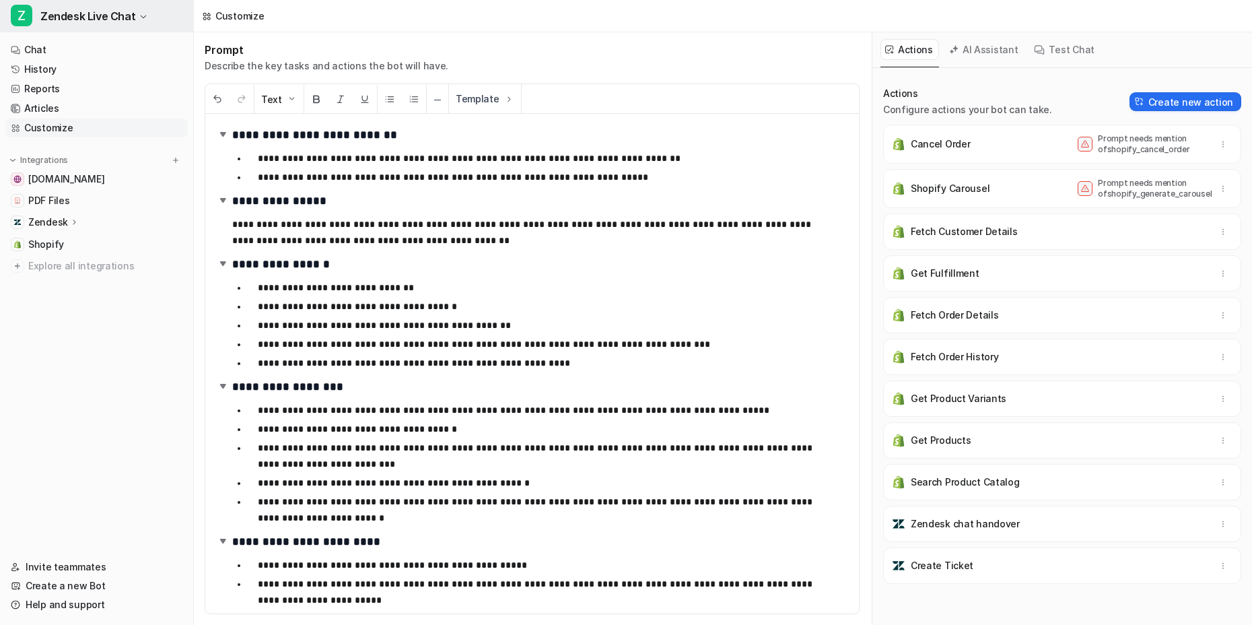
click at [82, 11] on span "Zendesk Live Chat" at bounding box center [87, 16] width 95 height 19
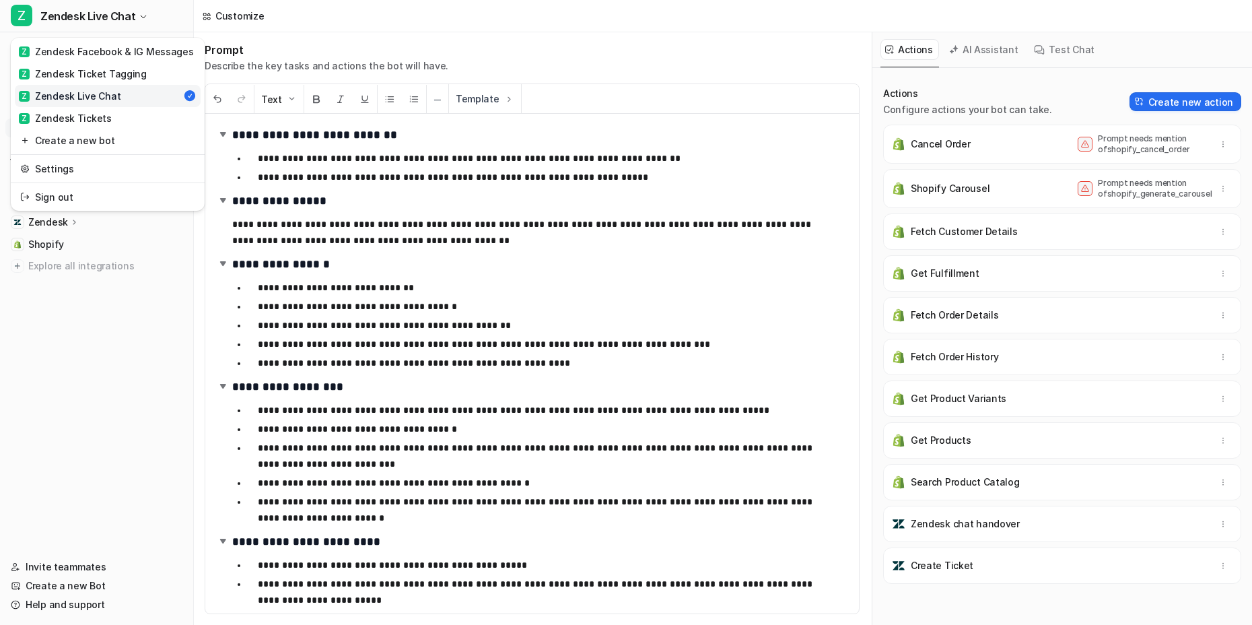
click at [77, 96] on div "Z Zendesk Live Chat" at bounding box center [70, 96] width 102 height 14
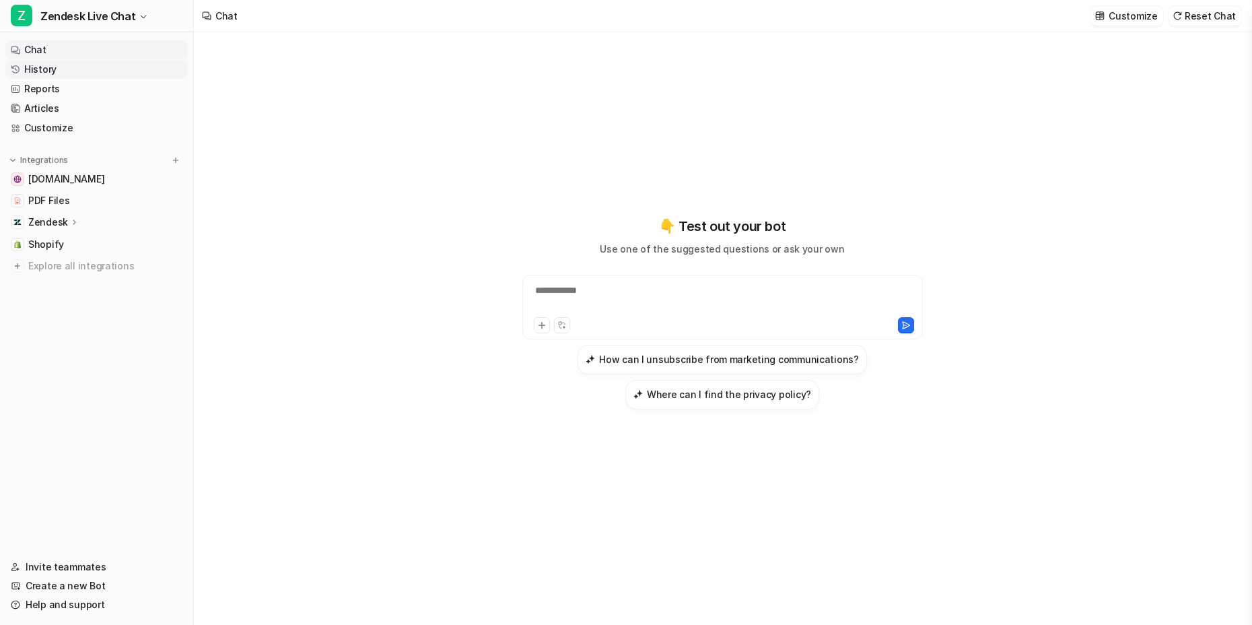
click at [57, 69] on link "History" at bounding box center [96, 69] width 182 height 19
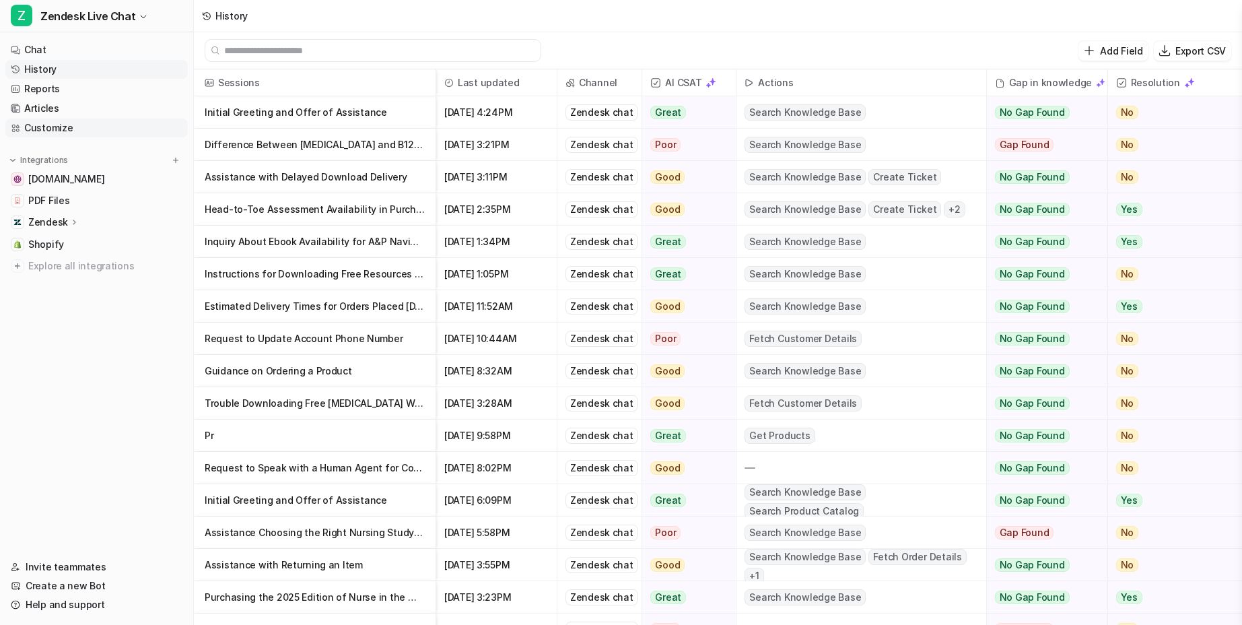
click at [82, 128] on link "Customize" at bounding box center [96, 127] width 182 height 19
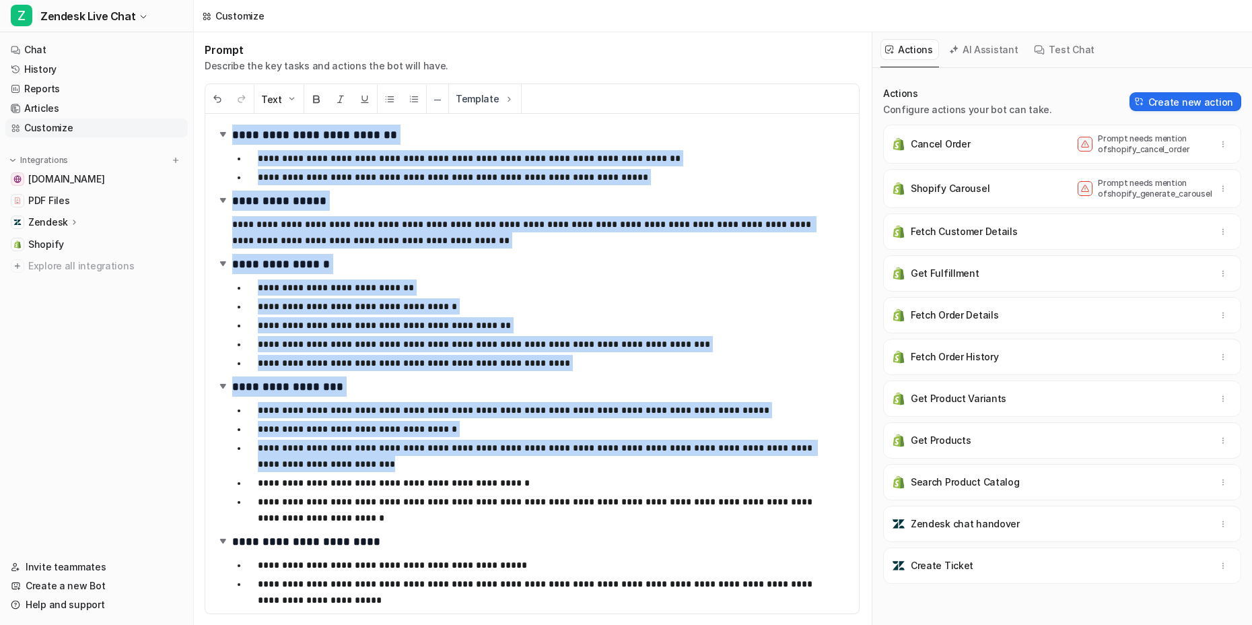
drag, startPoint x: 232, startPoint y: 129, endPoint x: 570, endPoint y: 456, distance: 470.7
click at [572, 458] on div "**********" at bounding box center [526, 363] width 643 height 499
click at [463, 251] on div "**********" at bounding box center [526, 363] width 643 height 499
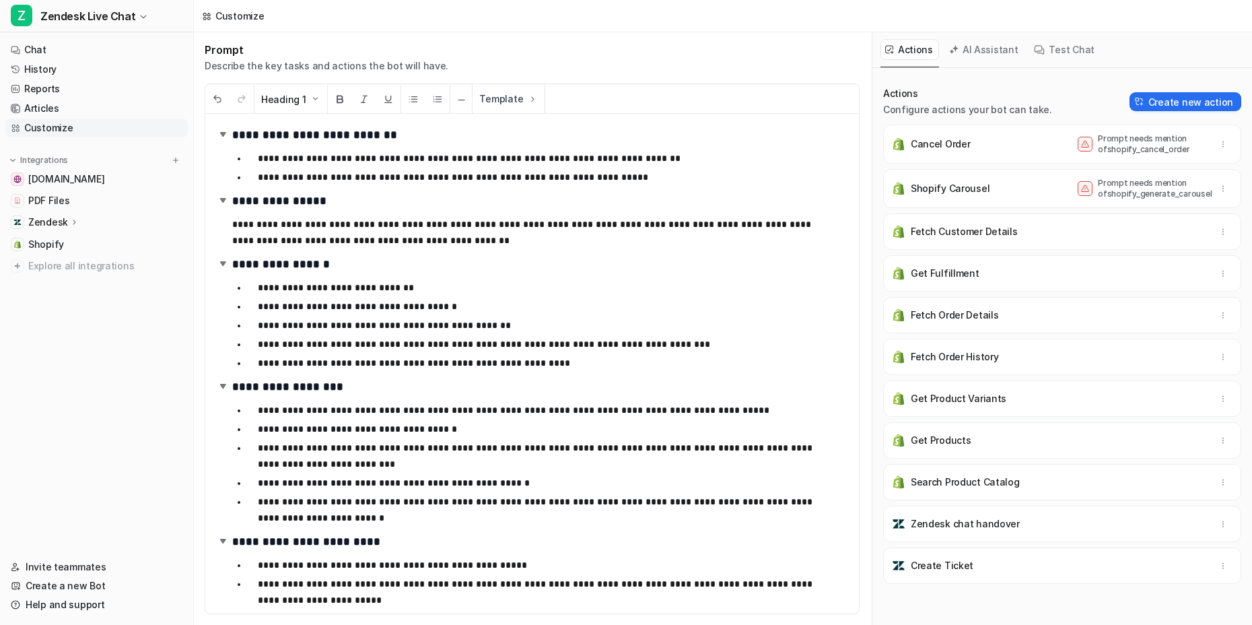
click at [134, 347] on nav "Chat History Reports Articles Customize Integrations [DOMAIN_NAME] PDF Files Ze…" at bounding box center [96, 290] width 193 height 511
click at [96, 372] on nav "Chat History Reports Articles Customize Integrations [DOMAIN_NAME] PDF Files Ze…" at bounding box center [96, 290] width 193 height 511
click at [55, 67] on link "History" at bounding box center [96, 69] width 182 height 19
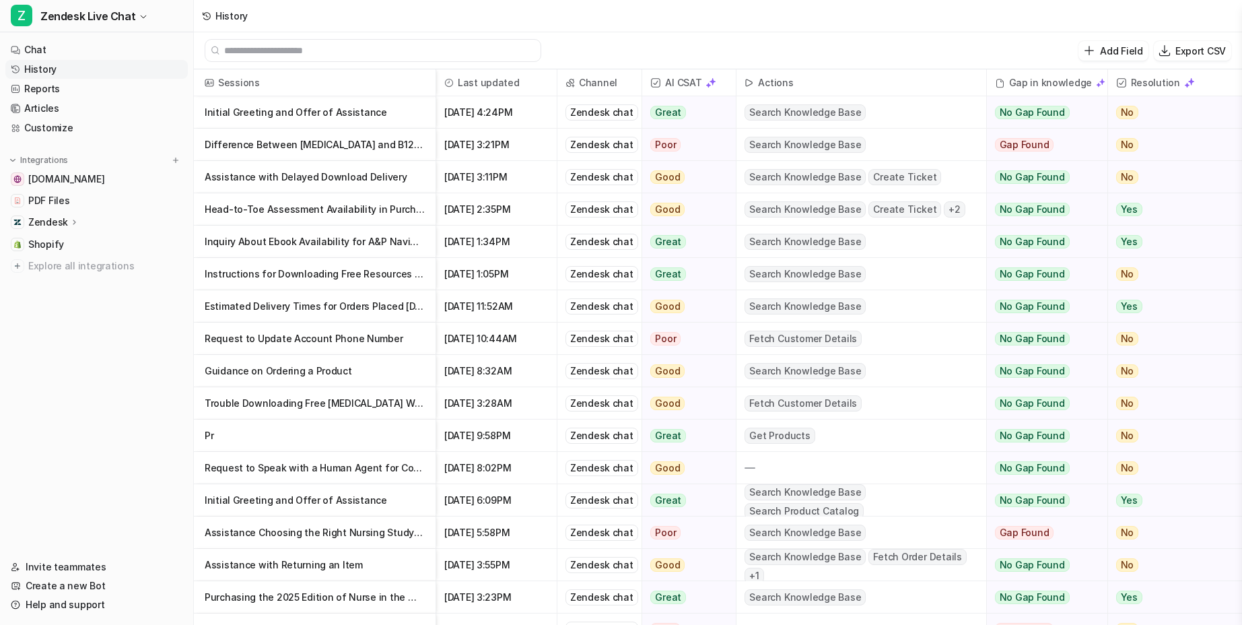
click at [347, 112] on p "Initial Greeting and Offer of Assistance" at bounding box center [315, 112] width 220 height 32
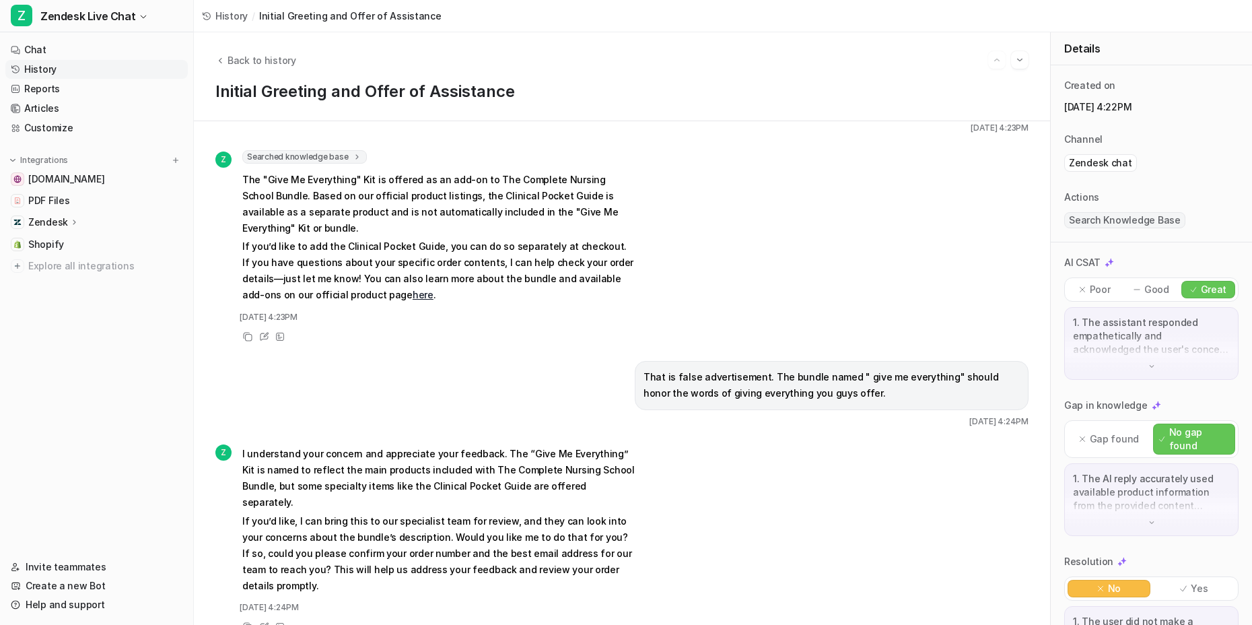
scroll to position [124, 0]
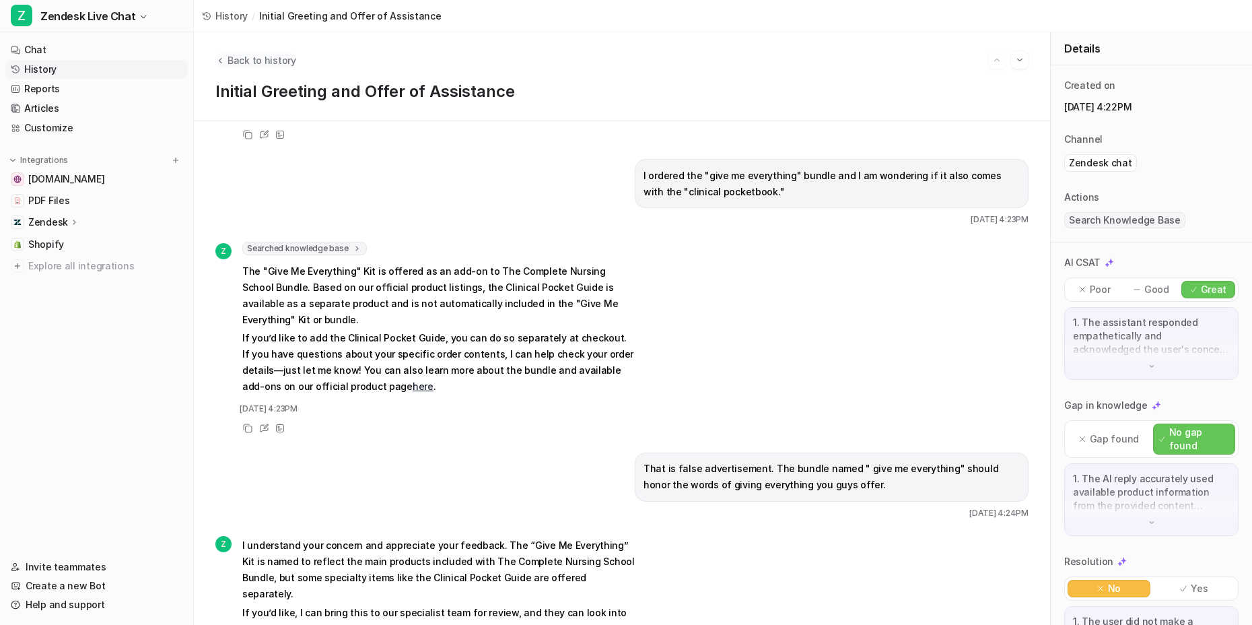
click at [264, 61] on span "Back to history" at bounding box center [261, 60] width 69 height 14
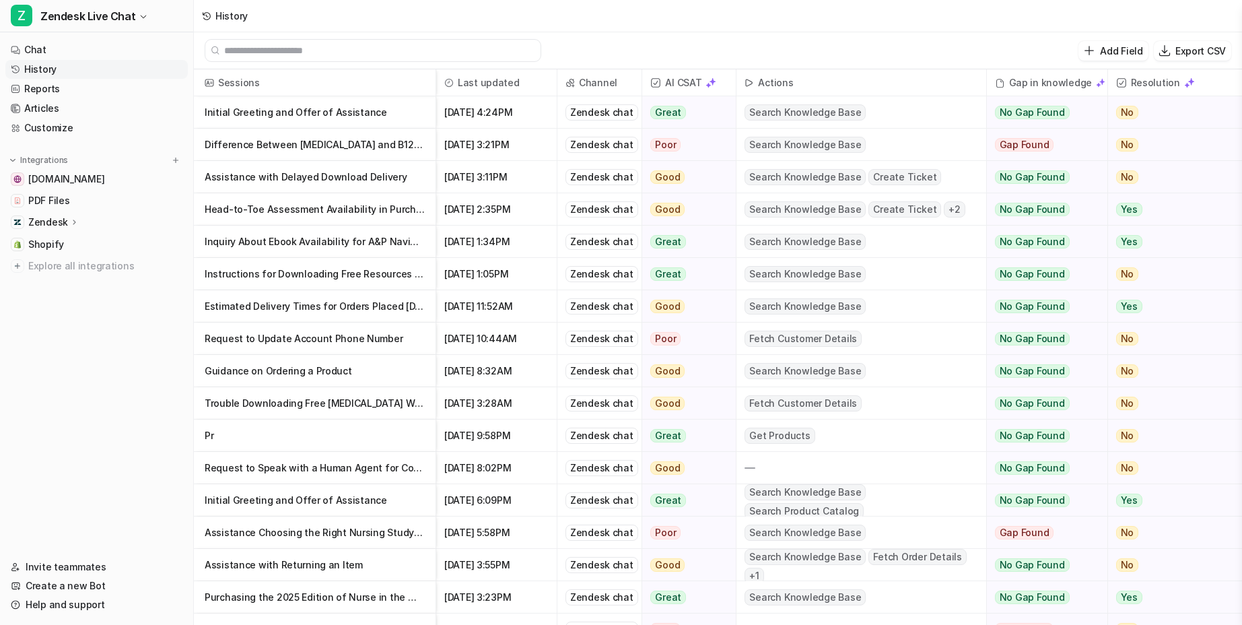
click at [315, 145] on p "Difference Between [MEDICAL_DATA] and B12 Deficiency [MEDICAL_DATA]" at bounding box center [315, 145] width 220 height 32
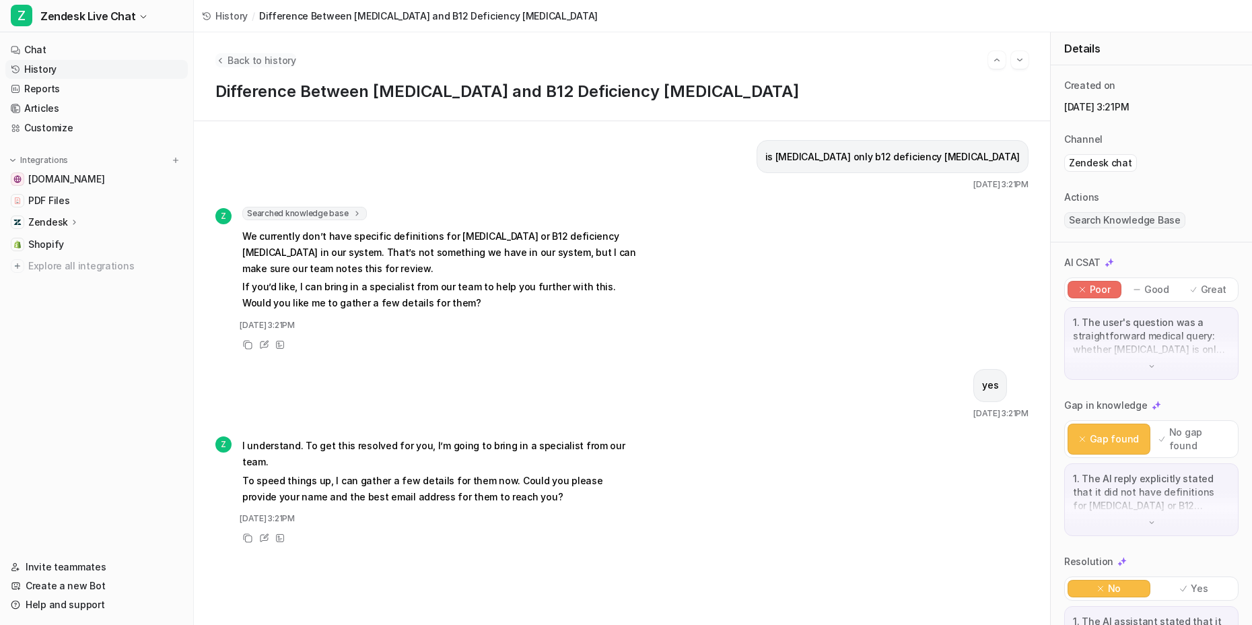
click at [277, 61] on span "Back to history" at bounding box center [261, 60] width 69 height 14
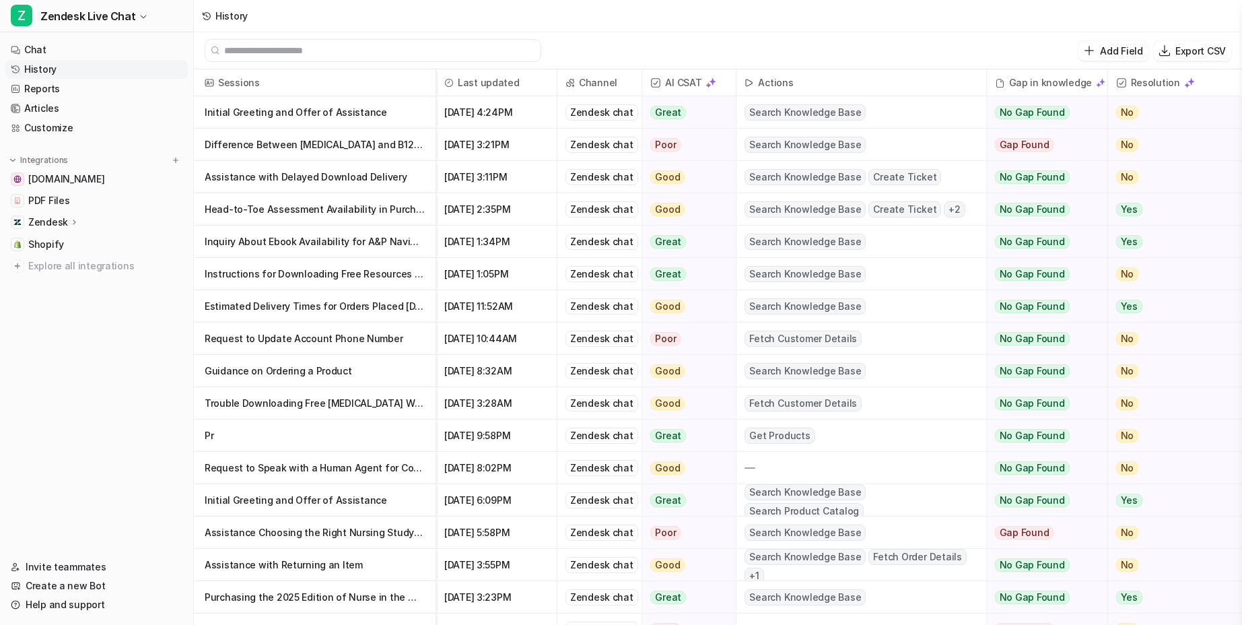
click at [346, 181] on p "Assistance with Delayed Download Delivery" at bounding box center [315, 177] width 220 height 32
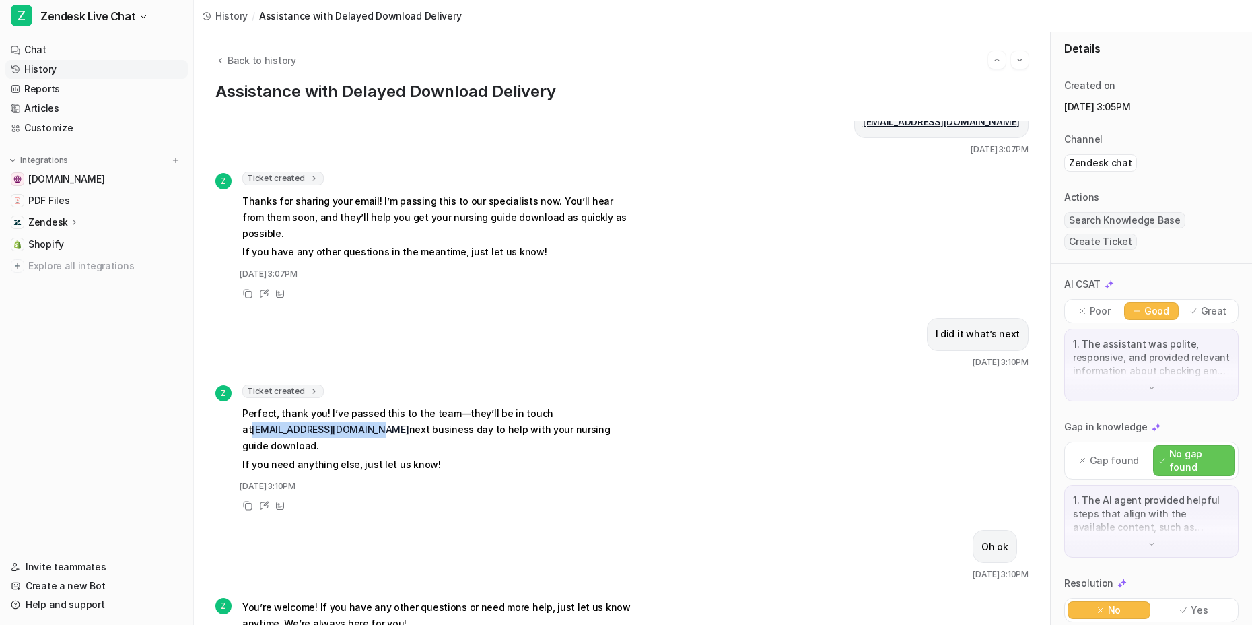
scroll to position [590, 0]
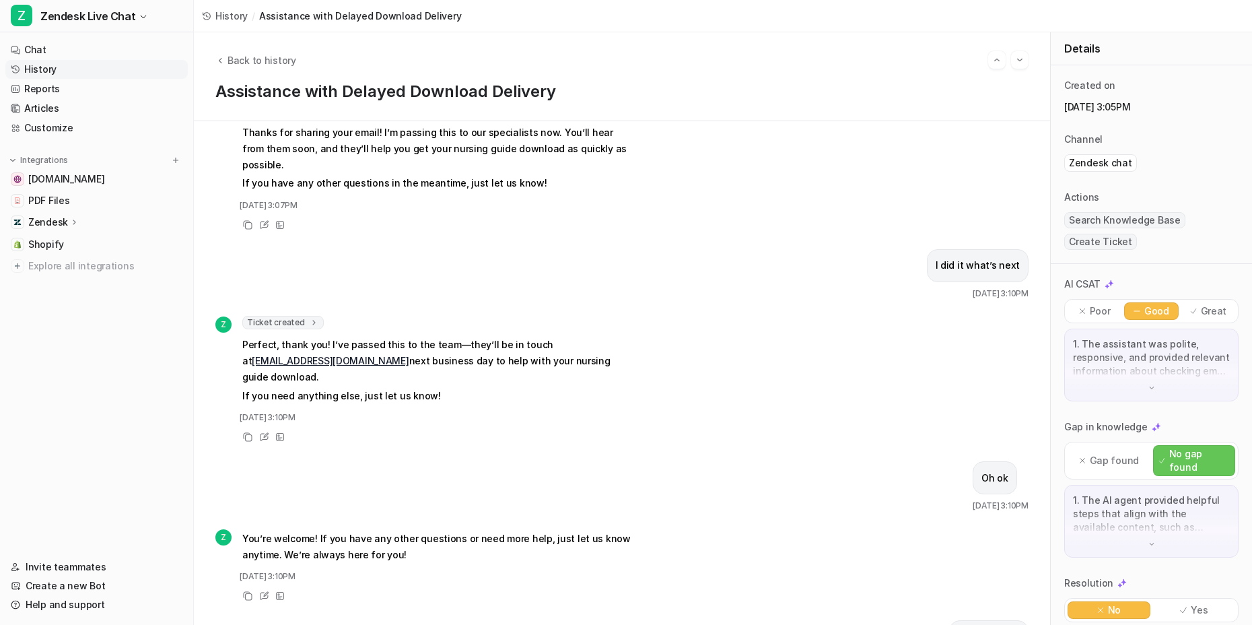
click at [505, 429] on div "Copy Review View Sources" at bounding box center [425, 437] width 421 height 16
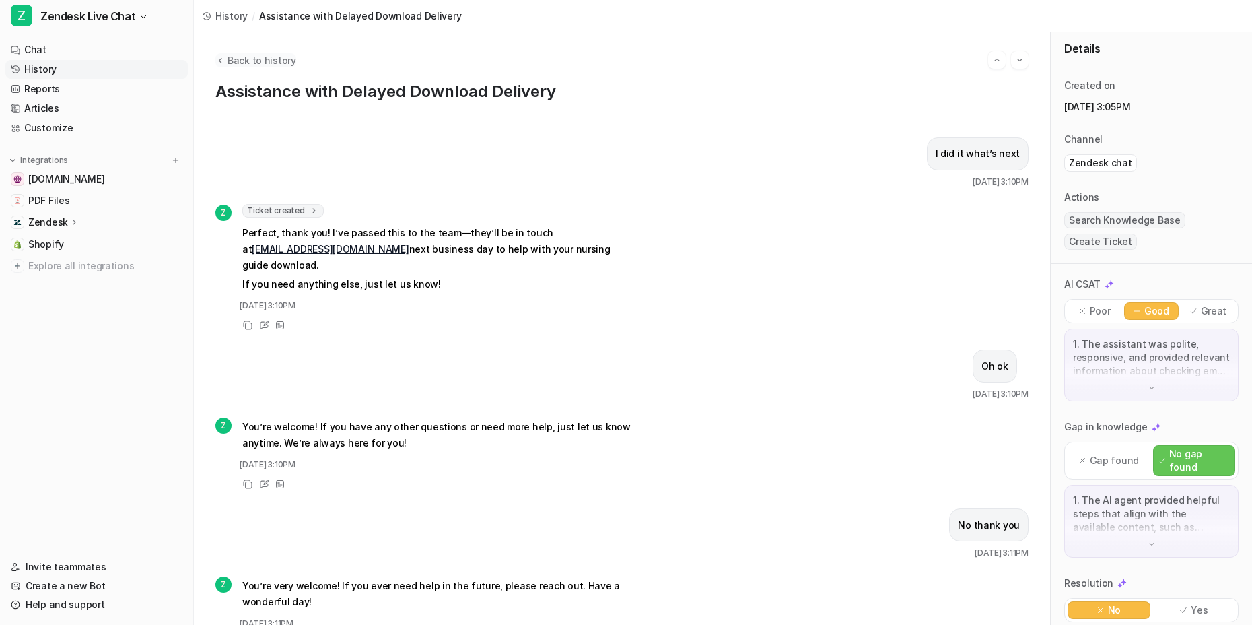
click at [249, 53] on span "Back to history" at bounding box center [261, 60] width 69 height 14
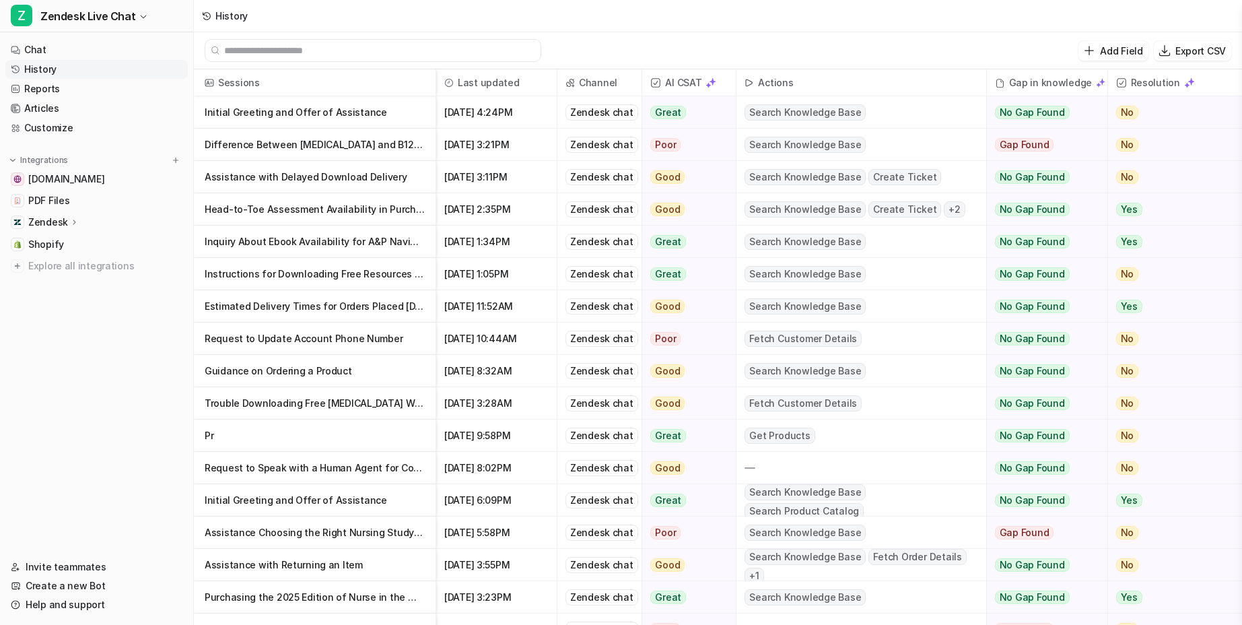
click at [329, 213] on p "Head-to-Toe Assessment Availability in Purchased Study Package" at bounding box center [315, 209] width 220 height 32
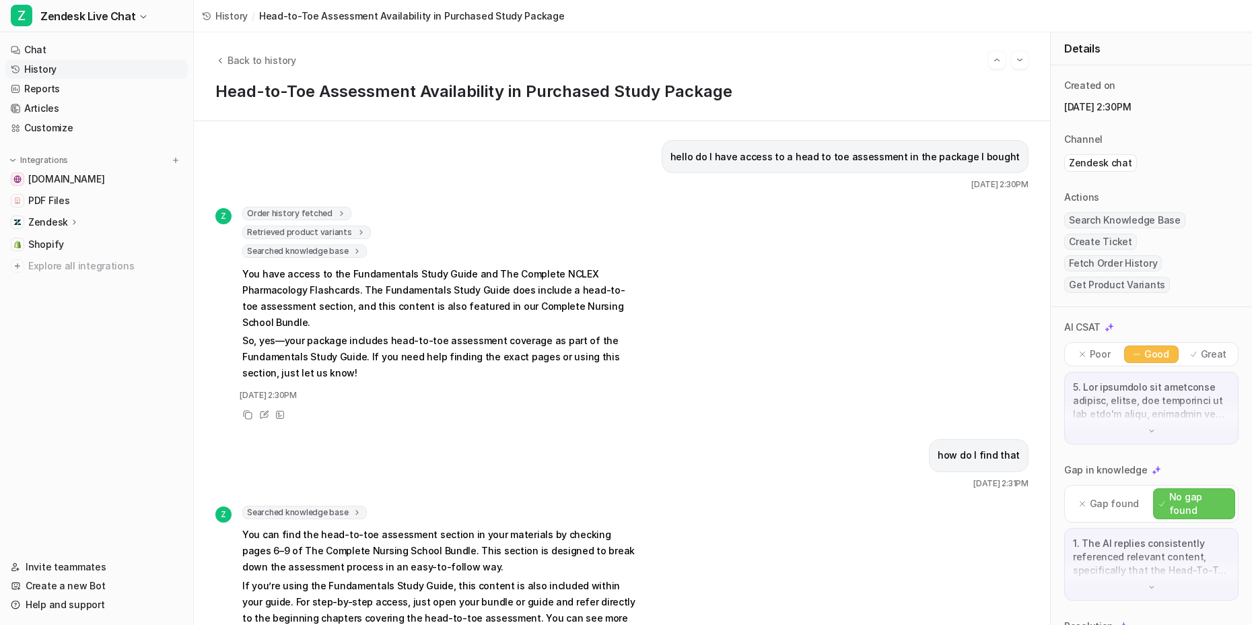
click at [305, 215] on span "Order history fetched" at bounding box center [296, 213] width 109 height 13
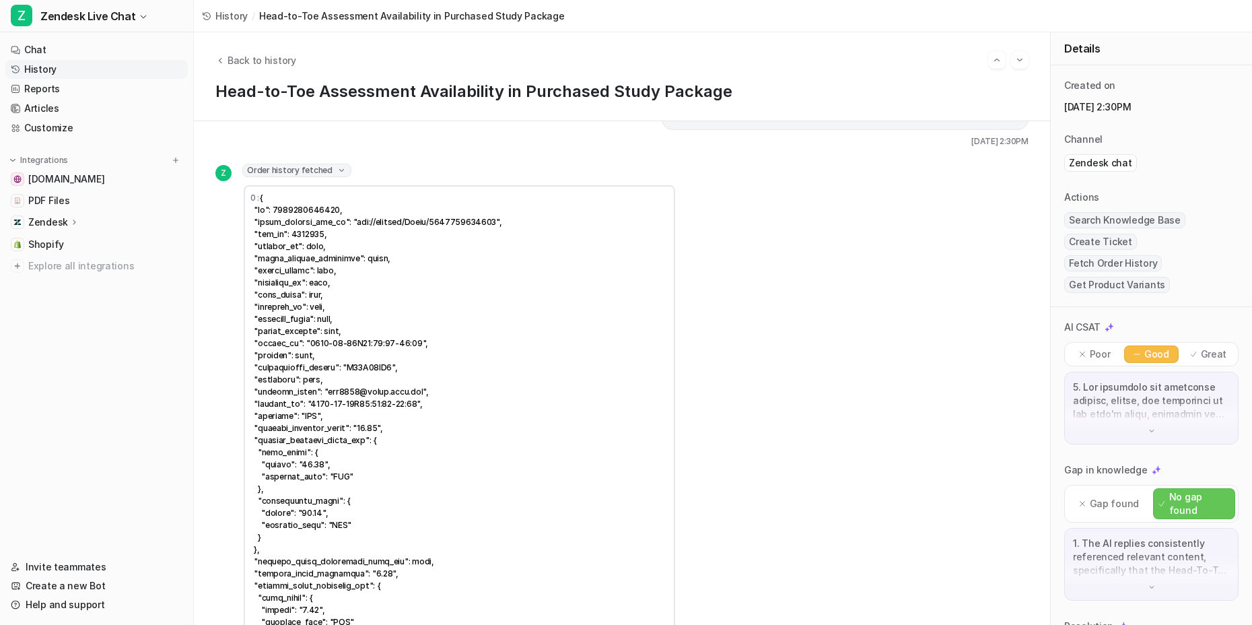
scroll to position [52, 0]
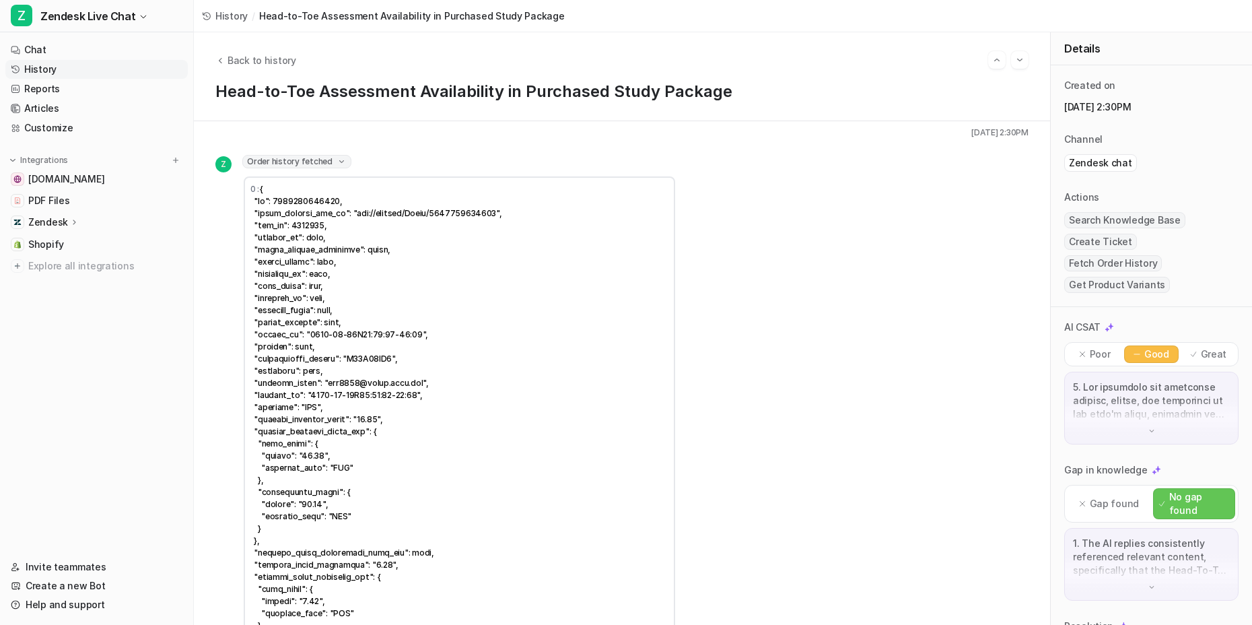
click at [295, 160] on span "Order history fetched" at bounding box center [296, 161] width 109 height 13
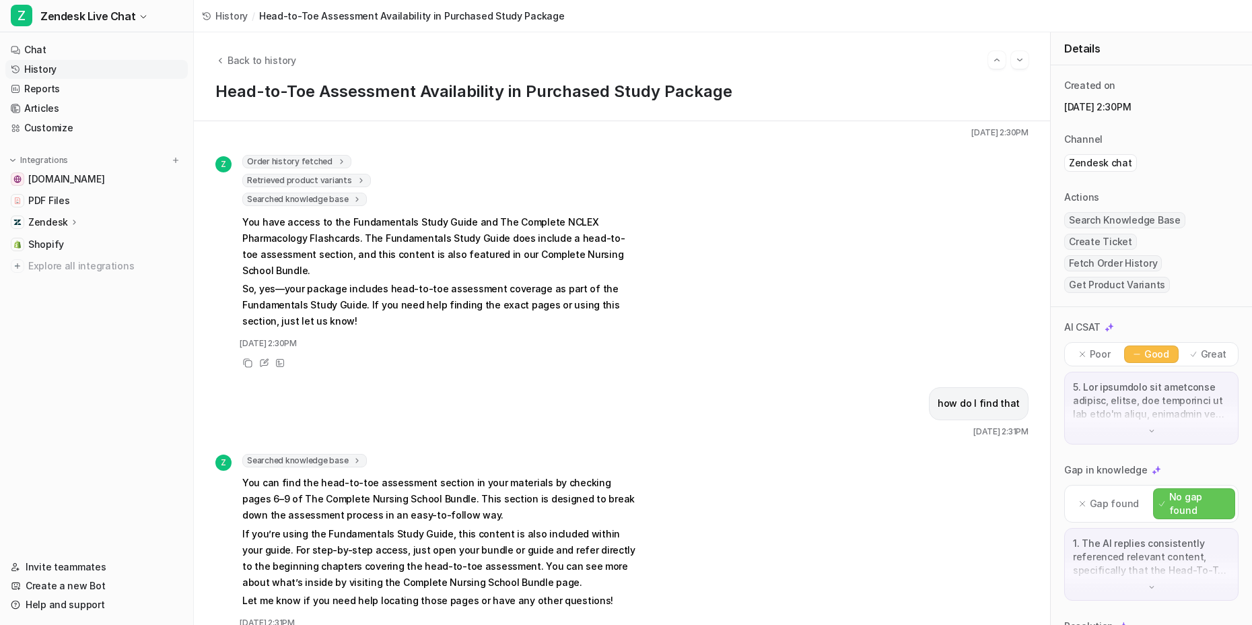
click at [297, 181] on span "Retrieved product variants" at bounding box center [306, 180] width 129 height 13
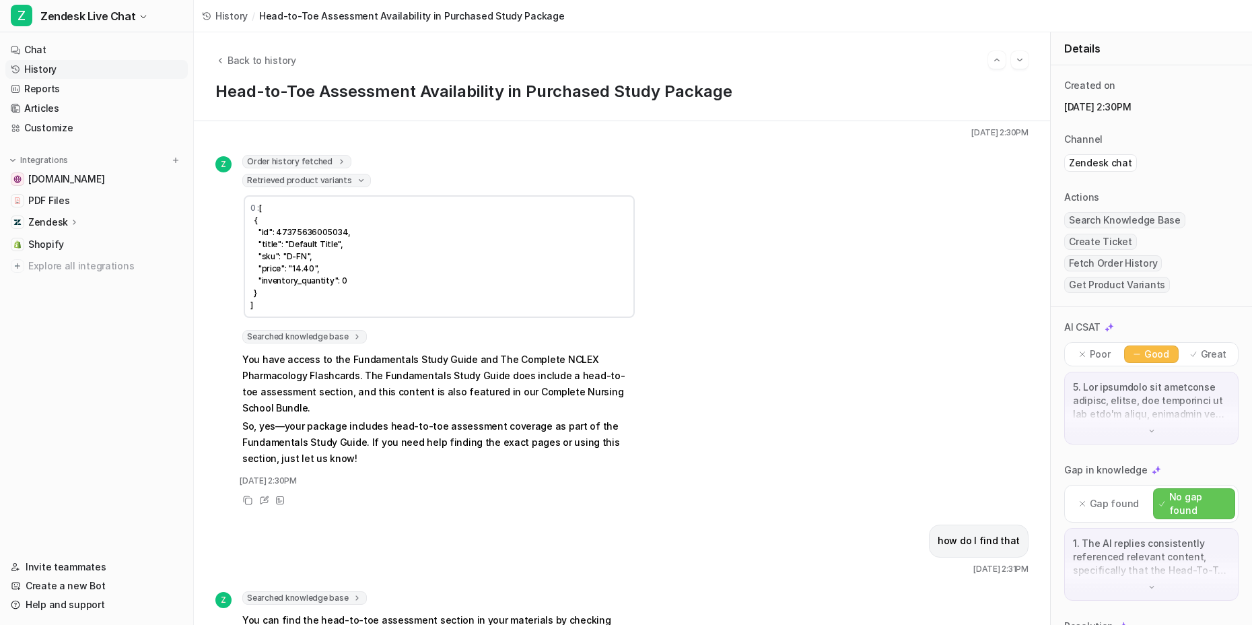
click at [297, 181] on span "Retrieved product variants" at bounding box center [306, 180] width 129 height 13
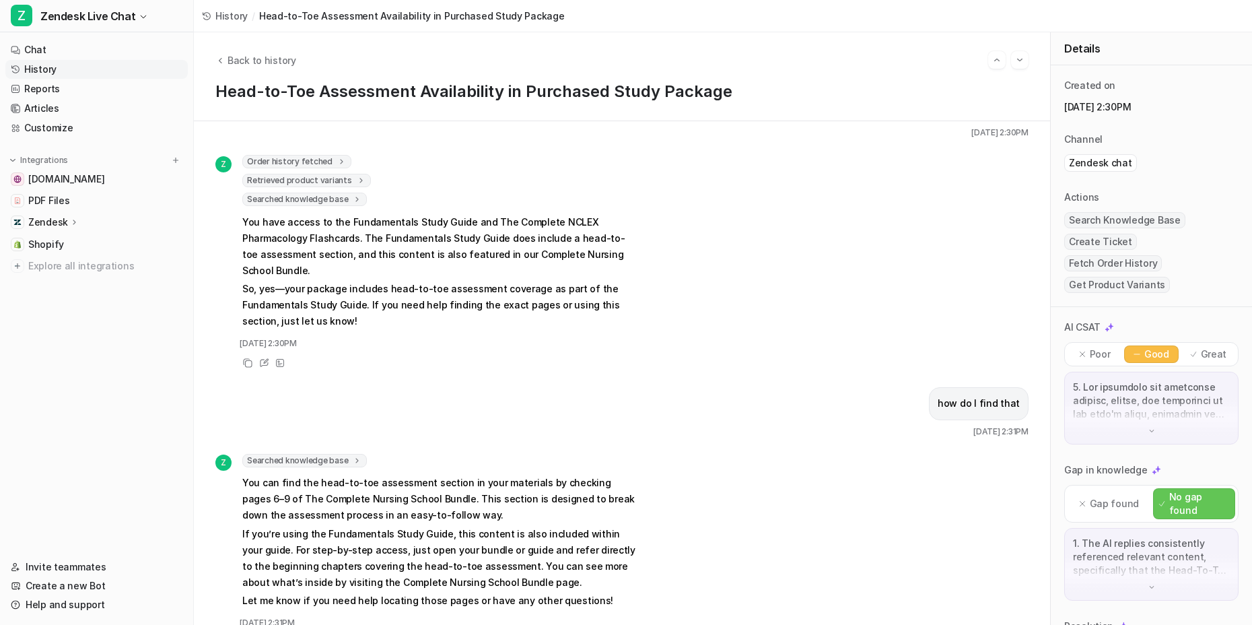
click at [299, 199] on span "Searched knowledge base" at bounding box center [304, 198] width 125 height 13
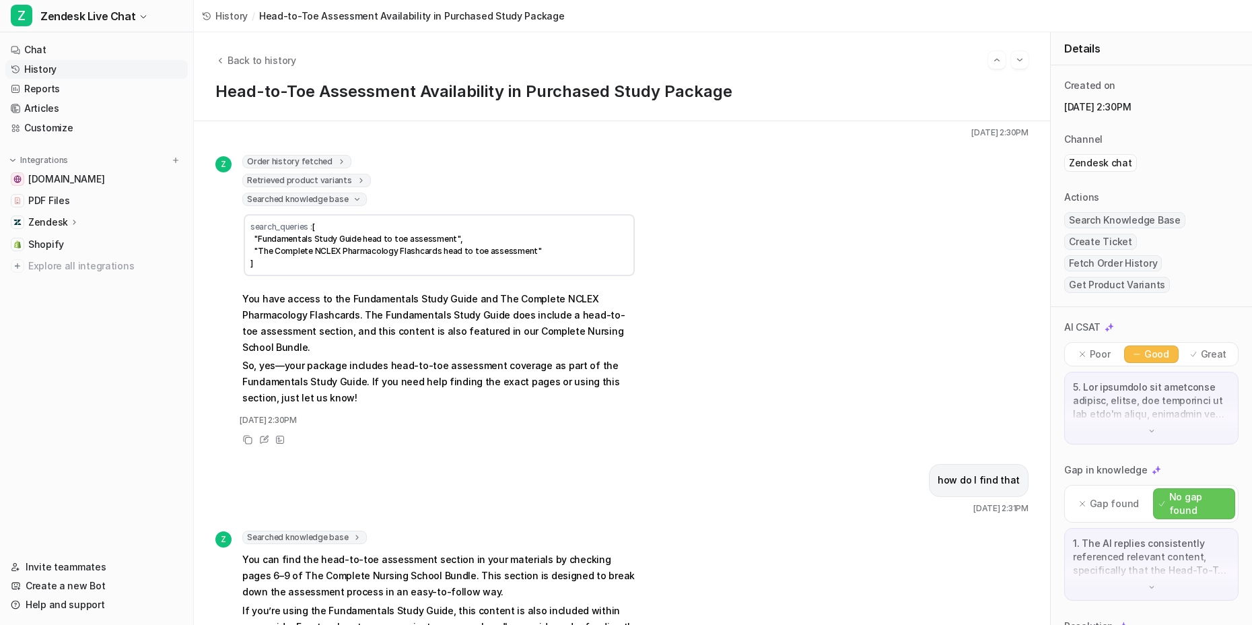
click at [299, 199] on span "Searched knowledge base" at bounding box center [304, 198] width 125 height 13
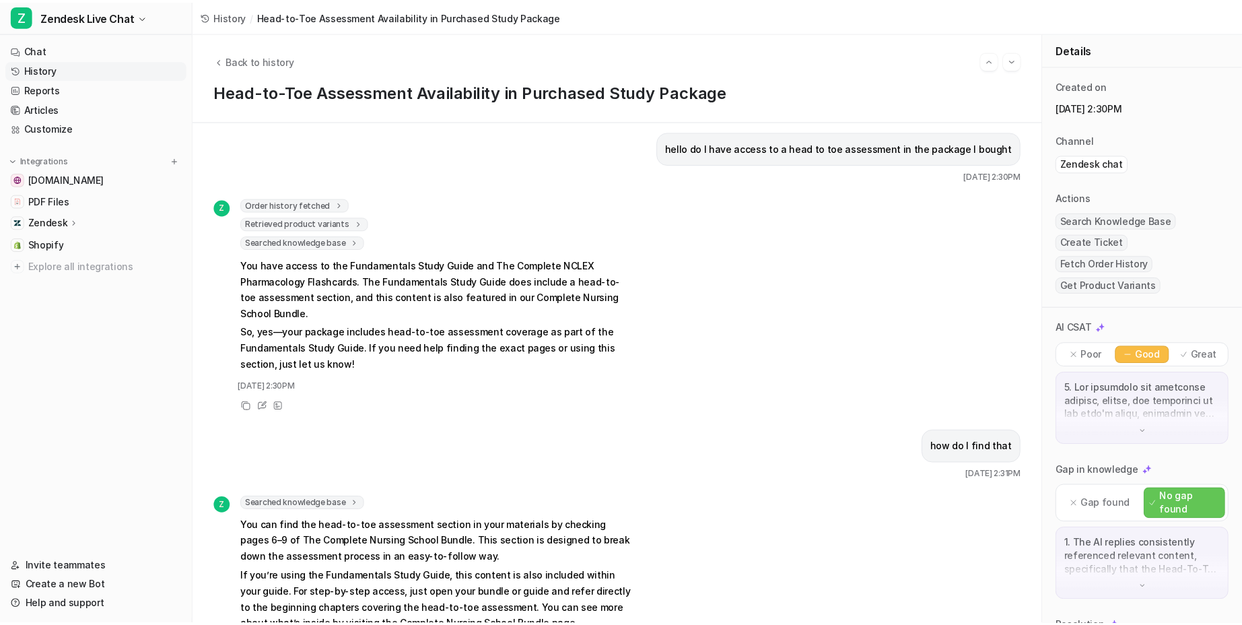
scroll to position [0, 0]
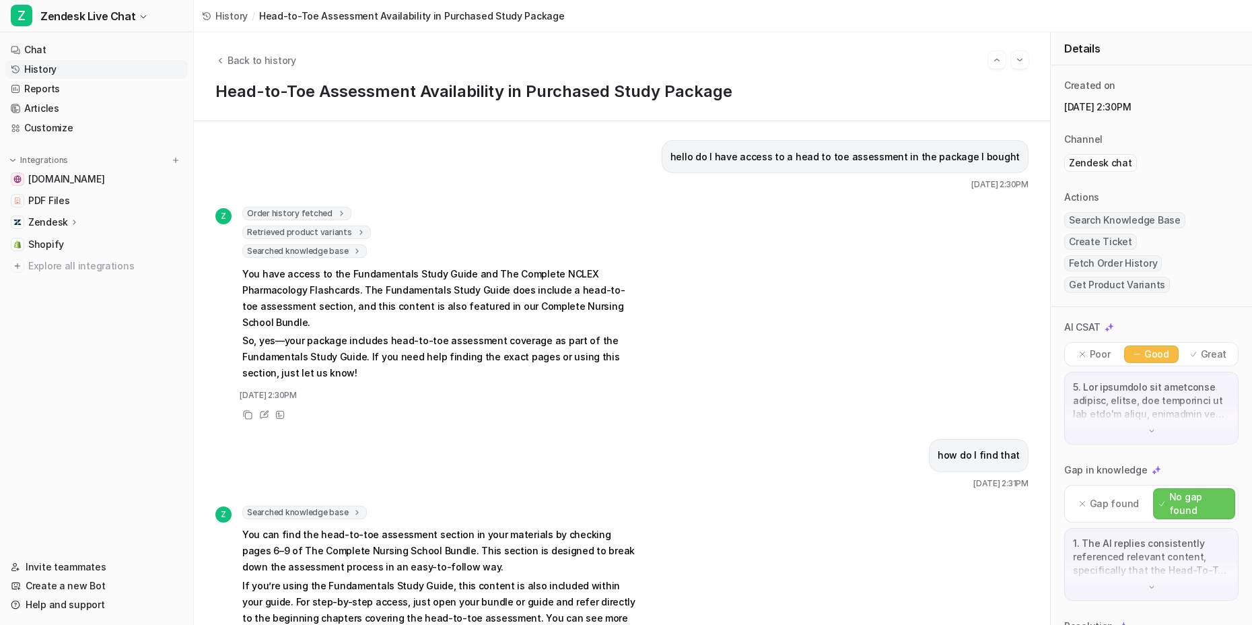
click at [58, 69] on link "History" at bounding box center [96, 69] width 182 height 19
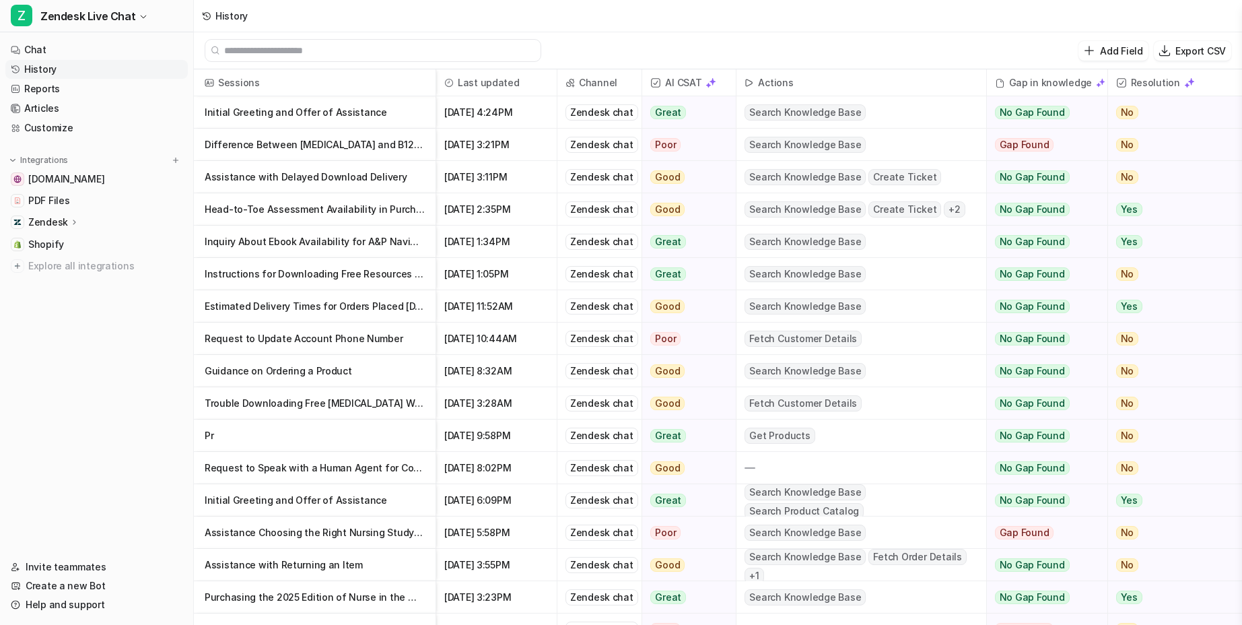
click at [106, 414] on nav "Chat History Reports Articles Customize Integrations [DOMAIN_NAME] PDF Files Ze…" at bounding box center [96, 290] width 193 height 511
click at [940, 27] on div "History" at bounding box center [718, 16] width 1048 height 32
